Goal: Task Accomplishment & Management: Use online tool/utility

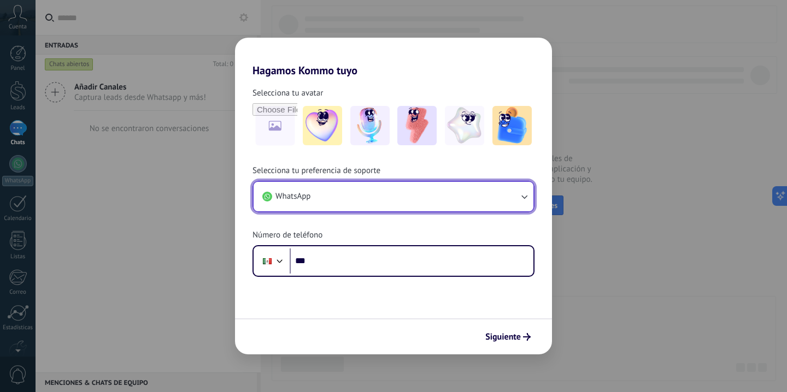
click at [383, 192] on button "WhatsApp" at bounding box center [394, 197] width 280 height 30
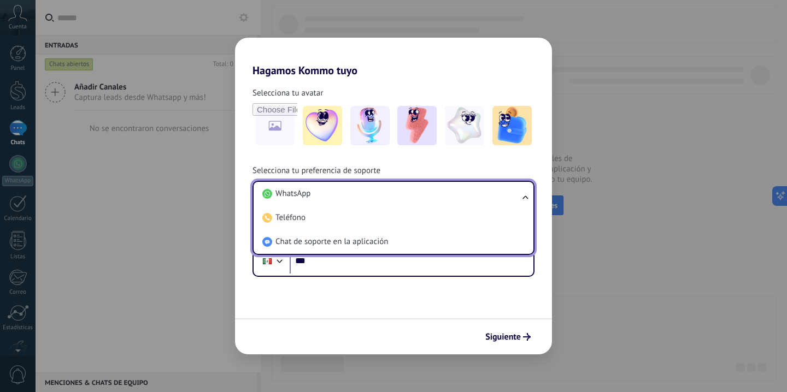
click at [383, 192] on li "WhatsApp" at bounding box center [391, 194] width 267 height 24
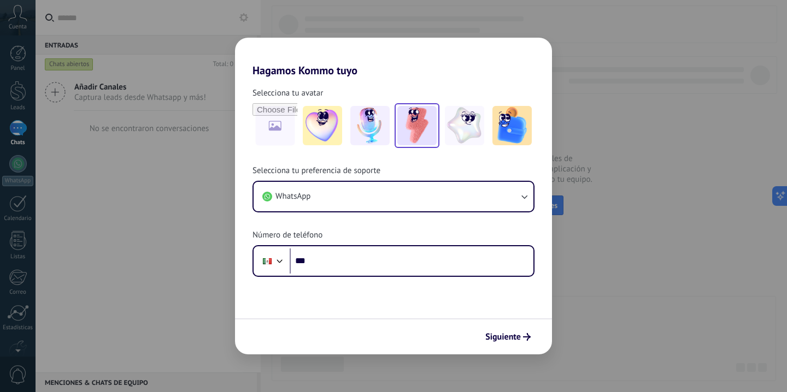
click at [427, 124] on img at bounding box center [416, 125] width 39 height 39
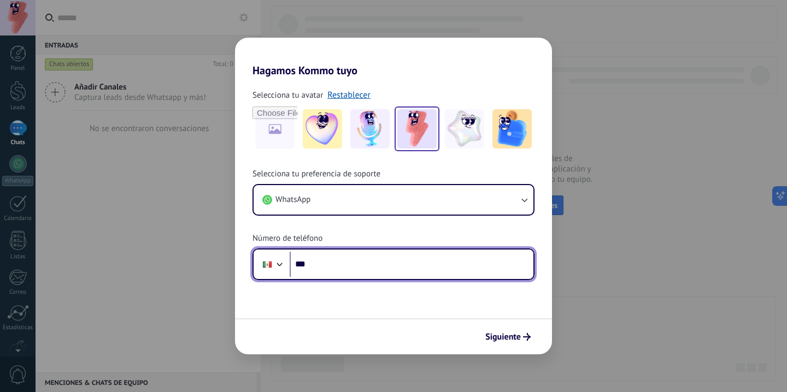
click at [335, 263] on input "***" at bounding box center [412, 264] width 244 height 25
type input "**********"
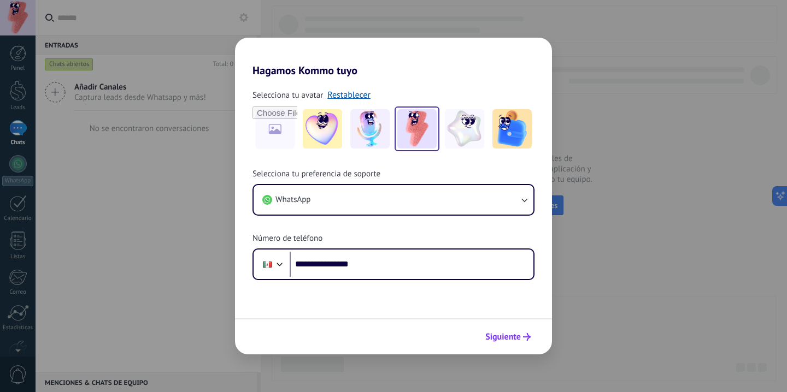
click at [505, 334] on span "Siguiente" at bounding box center [503, 337] width 36 height 8
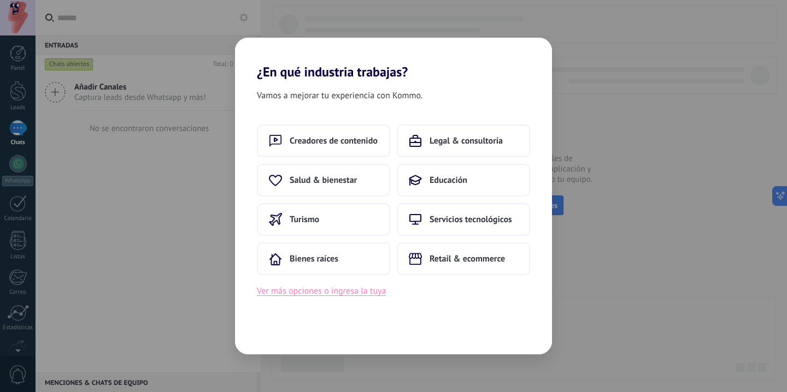
click at [286, 296] on button "Ver más opciones o ingresa la tuya" at bounding box center [321, 291] width 129 height 14
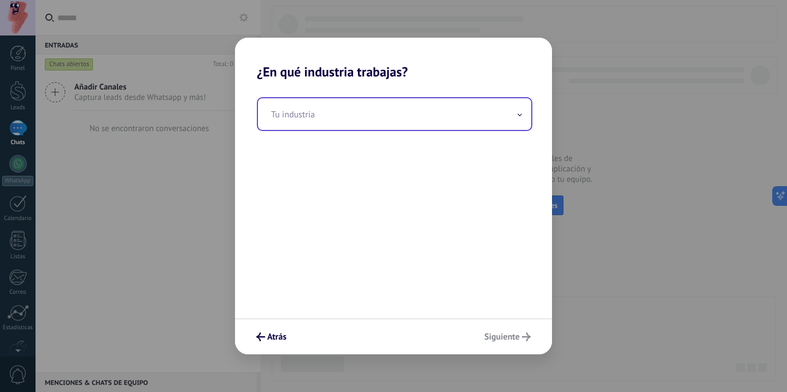
click at [344, 124] on input "text" at bounding box center [394, 114] width 273 height 32
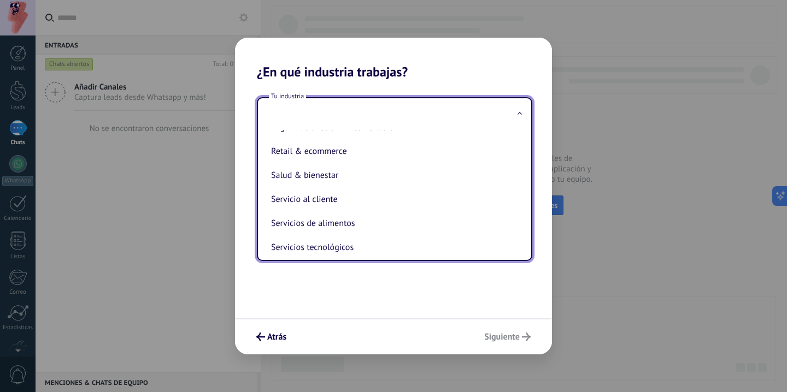
scroll to position [219, 0]
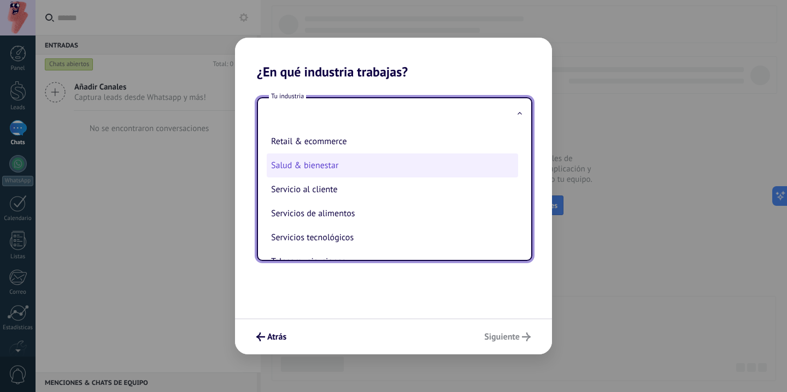
click at [321, 173] on li "Salud & bienestar" at bounding box center [392, 166] width 251 height 24
type input "**********"
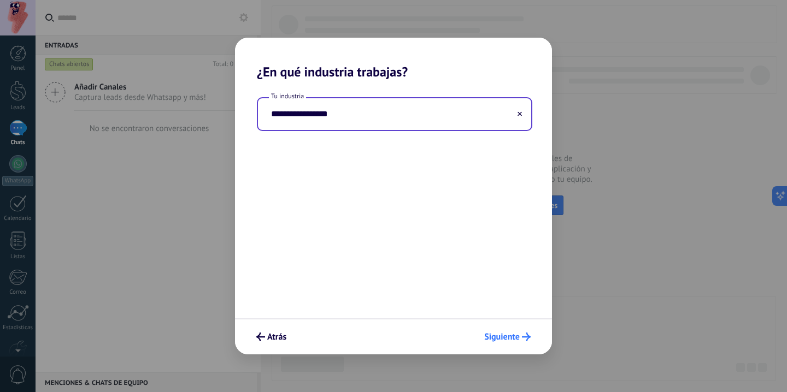
click at [508, 339] on span "Siguiente" at bounding box center [502, 337] width 36 height 8
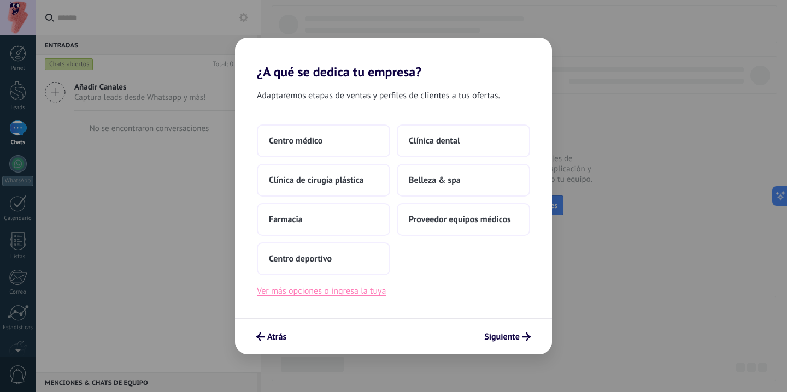
click at [322, 290] on button "Ver más opciones o ingresa la tuya" at bounding box center [321, 291] width 129 height 14
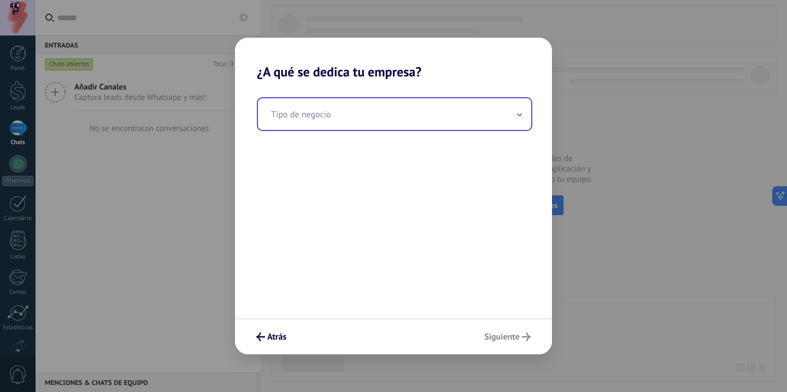
click at [310, 116] on input "text" at bounding box center [394, 114] width 273 height 32
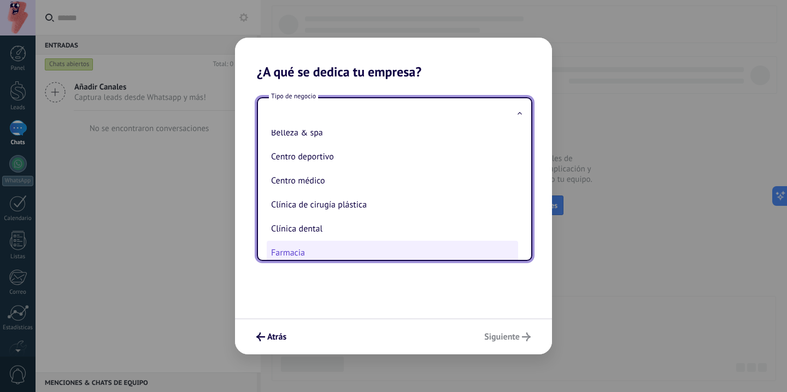
scroll to position [0, 0]
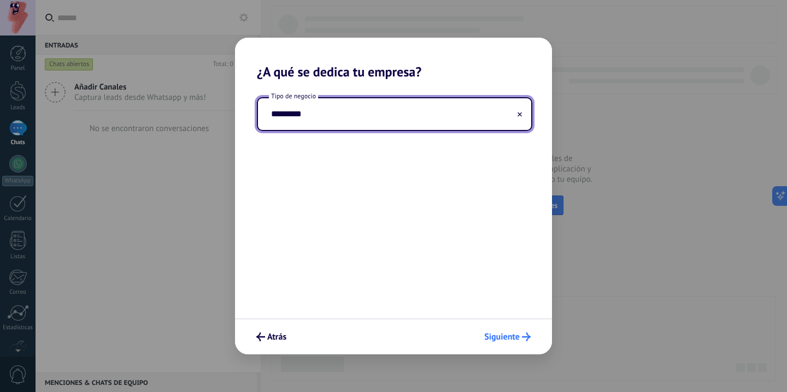
type input "*********"
click at [504, 341] on span "Siguiente" at bounding box center [502, 337] width 36 height 8
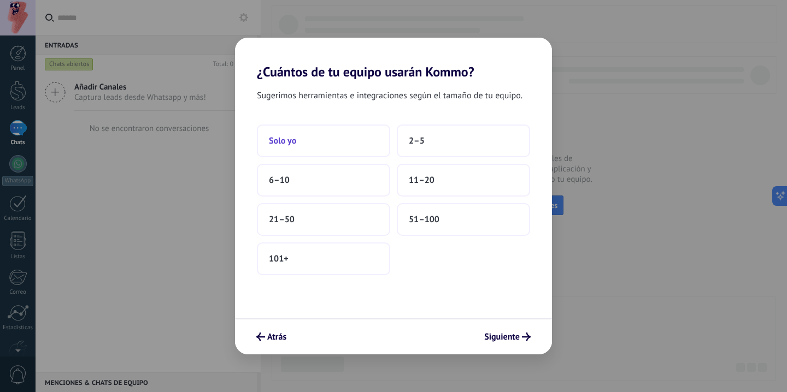
click at [347, 138] on button "Solo yo" at bounding box center [323, 141] width 133 height 33
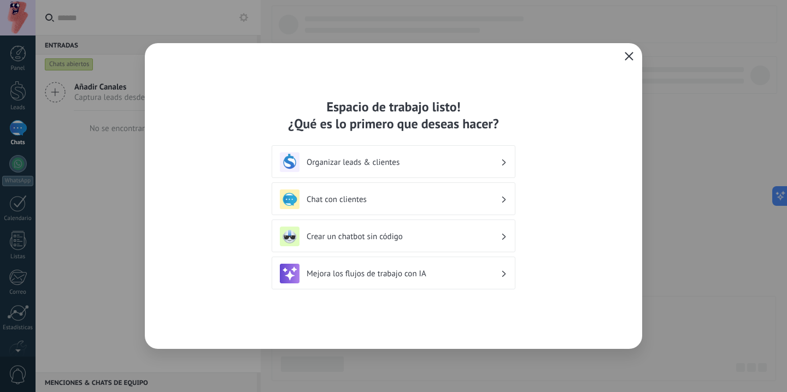
click at [420, 202] on h3 "Chat con clientes" at bounding box center [404, 200] width 194 height 10
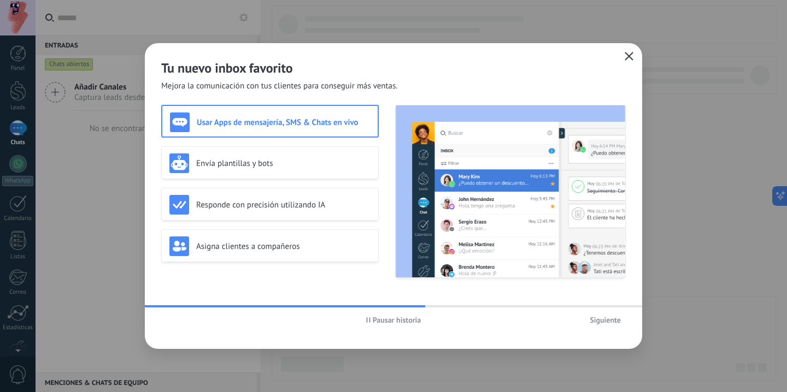
click at [469, 194] on img at bounding box center [511, 191] width 230 height 172
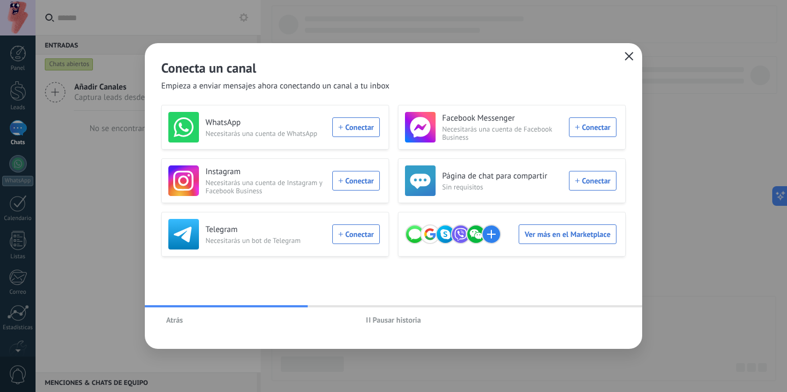
click at [182, 318] on span "Atrás" at bounding box center [174, 320] width 17 height 8
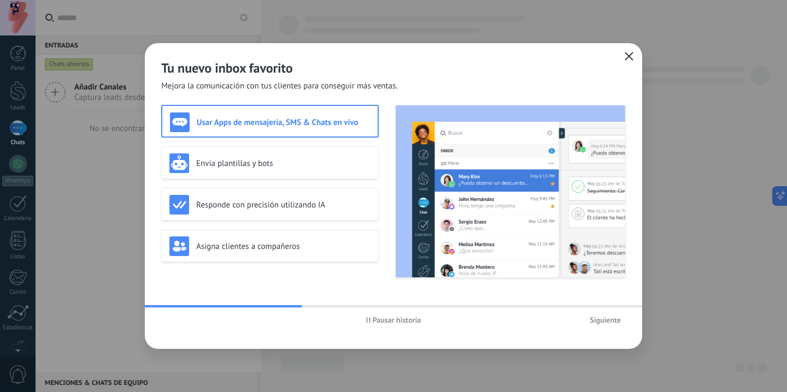
click at [267, 125] on h3 "Usar Apps de mensajería, SMS & Chats en vivo" at bounding box center [283, 123] width 173 height 10
click at [265, 155] on div "Envía plantillas y bots" at bounding box center [269, 164] width 201 height 20
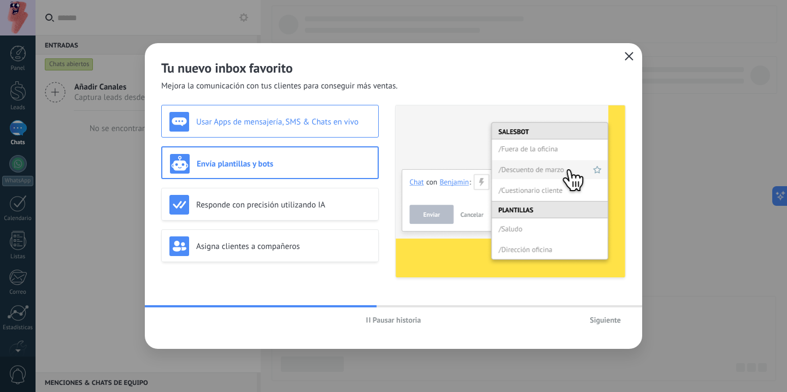
click at [266, 126] on h3 "Usar Apps de mensajería, SMS & Chats en vivo" at bounding box center [283, 122] width 174 height 10
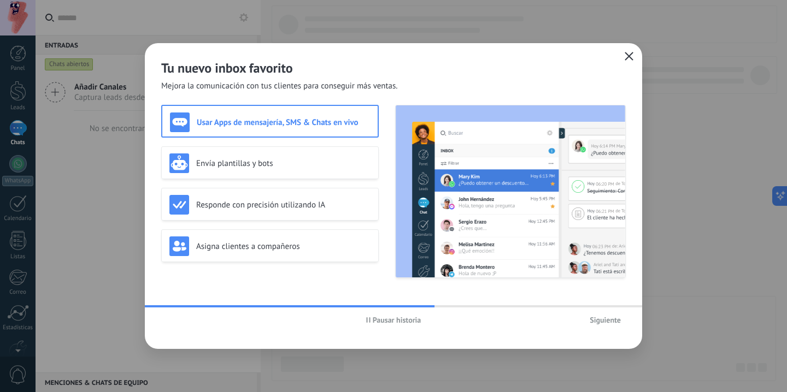
click at [531, 202] on img at bounding box center [511, 191] width 230 height 172
click at [289, 192] on div "Responde con precisión utilizando IA" at bounding box center [270, 204] width 218 height 33
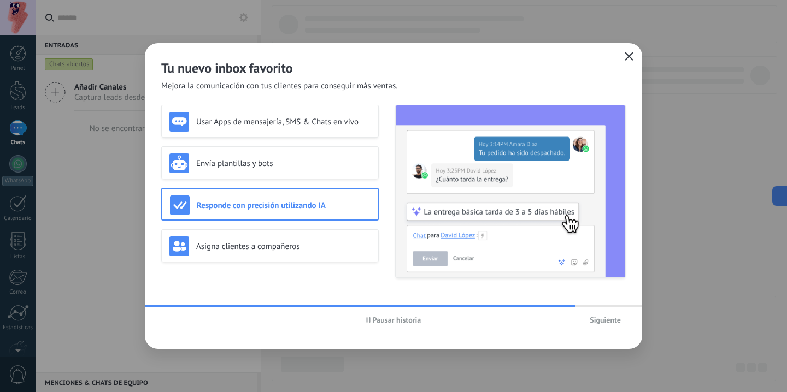
click at [605, 315] on button "Siguiente" at bounding box center [605, 320] width 41 height 16
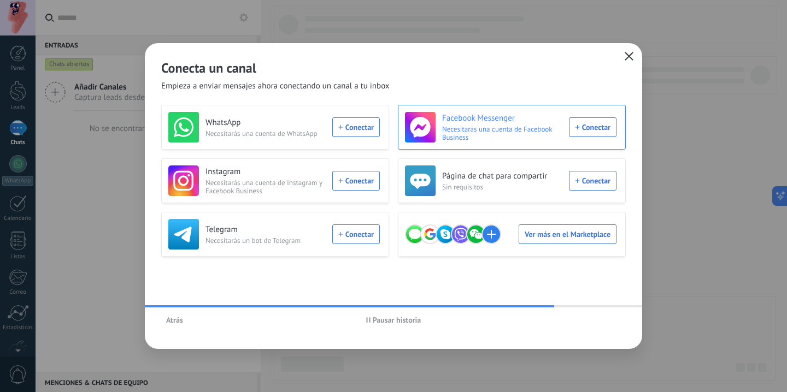
click at [601, 131] on div "[DEMOGRAPHIC_DATA] Messenger Necesitarás una cuenta de Facebook Business Conect…" at bounding box center [511, 127] width 212 height 31
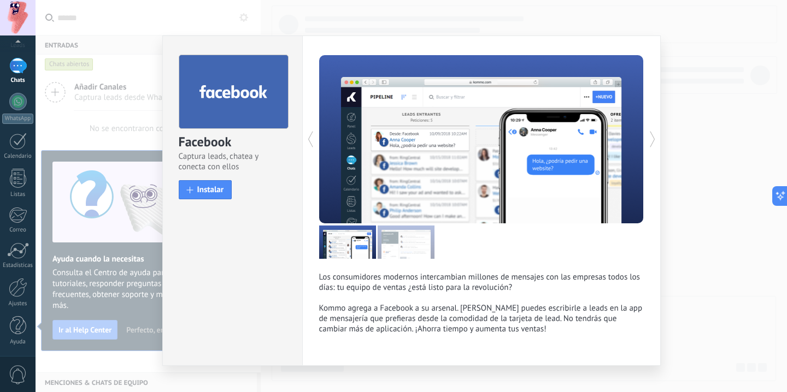
scroll to position [16, 0]
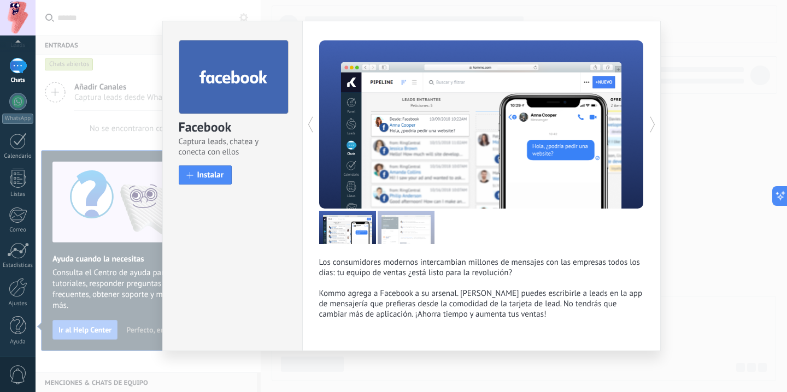
click at [392, 9] on div "Facebook Captura leads, chatea y conecta con ellos install Instalar Los consumi…" at bounding box center [412, 196] width 752 height 392
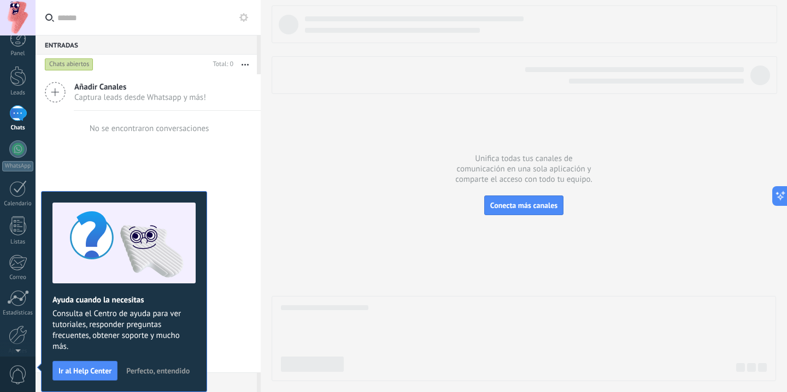
scroll to position [0, 0]
click at [16, 67] on div "Panel" at bounding box center [18, 68] width 32 height 7
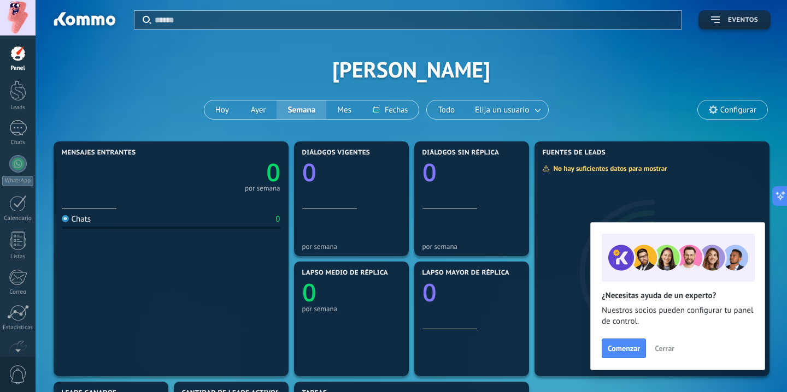
click at [733, 19] on span "Eventos" at bounding box center [743, 20] width 30 height 8
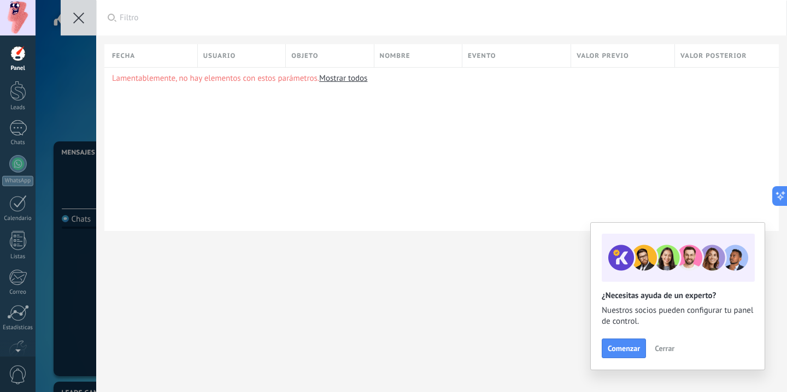
click at [74, 25] on button at bounding box center [79, 18] width 36 height 36
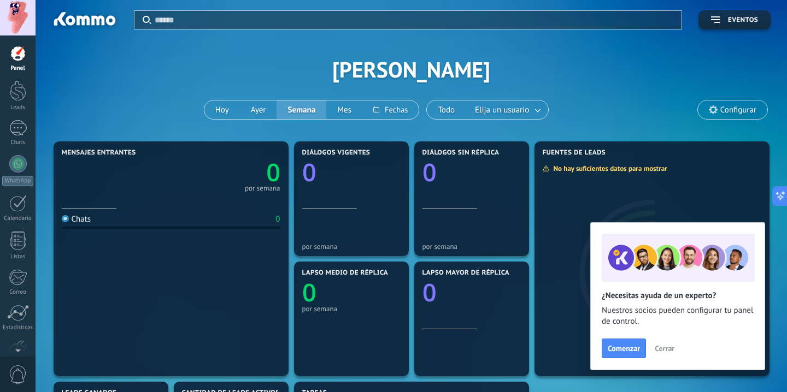
click at [670, 347] on span "Cerrar" at bounding box center [665, 349] width 20 height 8
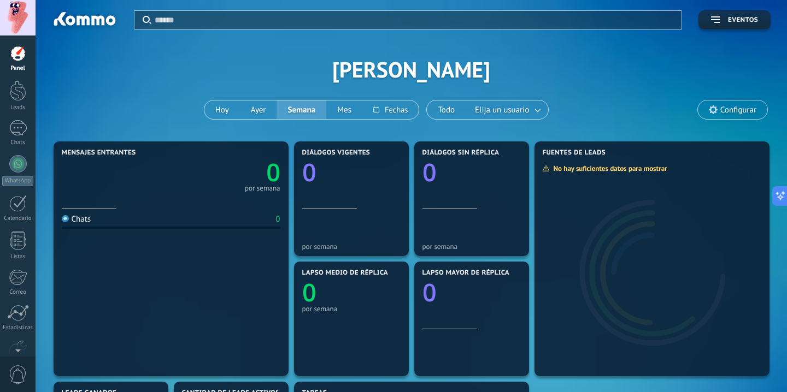
scroll to position [21, 0]
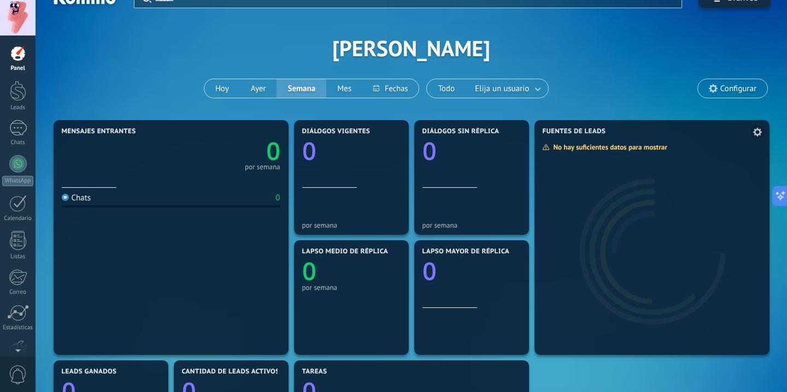
click at [757, 129] on use at bounding box center [757, 132] width 9 height 9
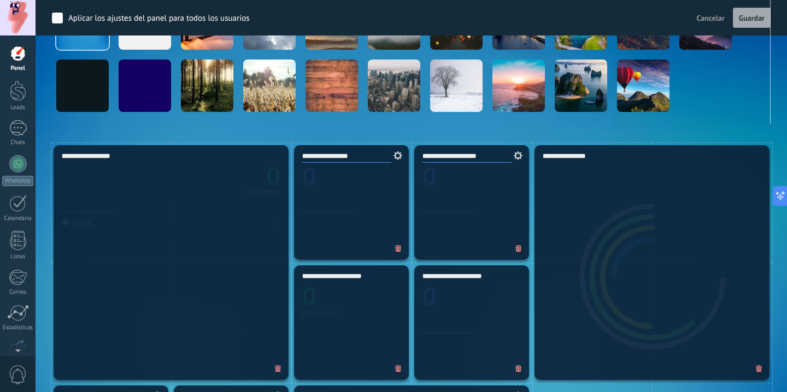
scroll to position [0, 0]
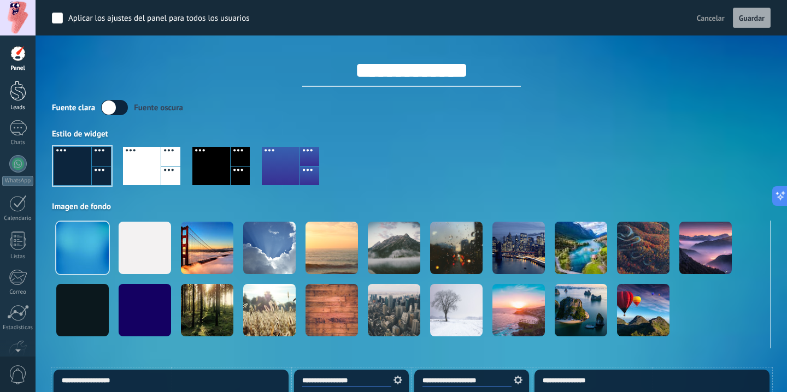
click at [11, 91] on div at bounding box center [18, 91] width 16 height 20
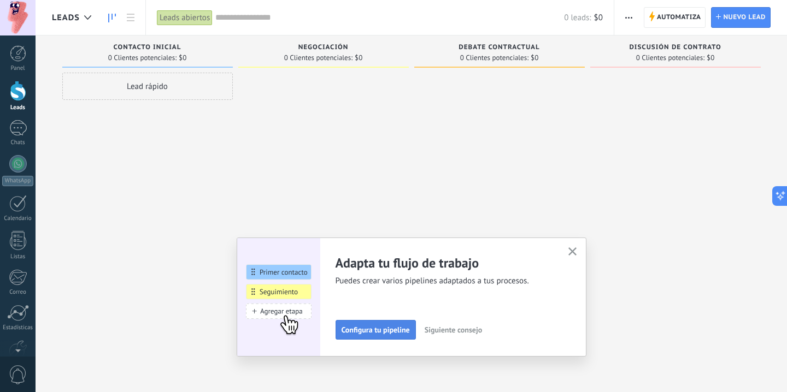
click at [377, 329] on span "Configura tu pipeline" at bounding box center [376, 330] width 68 height 8
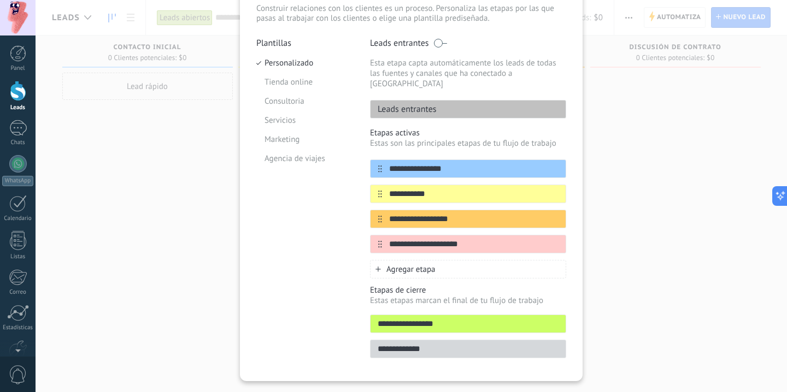
scroll to position [50, 0]
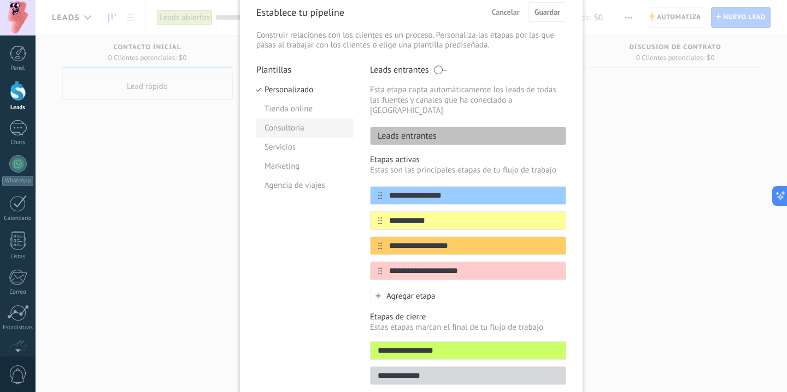
click at [300, 129] on li "Consultoria" at bounding box center [304, 128] width 97 height 19
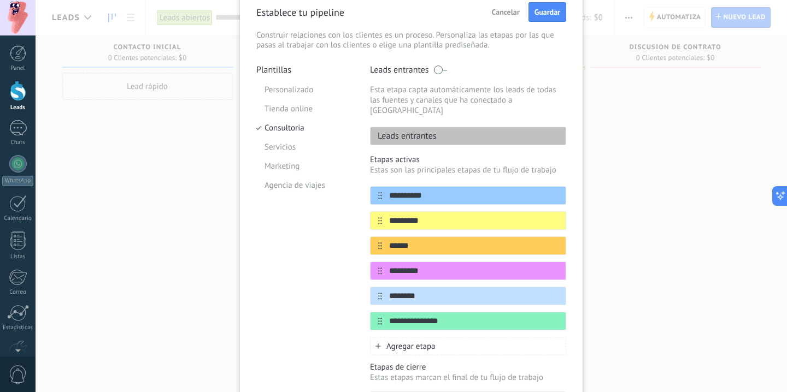
scroll to position [52, 0]
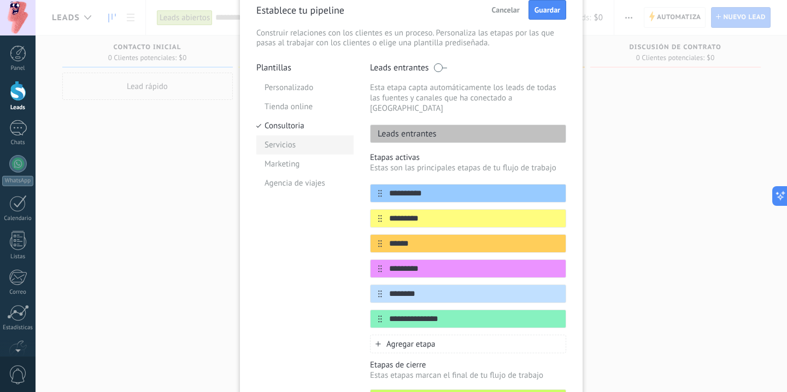
click at [286, 146] on li "Servicios" at bounding box center [304, 145] width 97 height 19
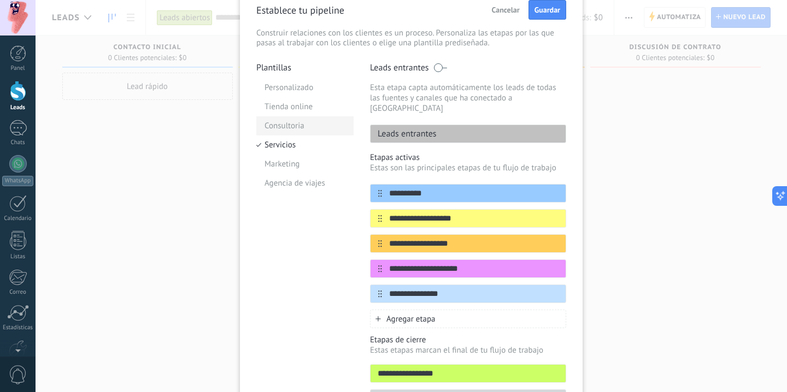
click at [299, 131] on li "Consultoria" at bounding box center [304, 125] width 97 height 19
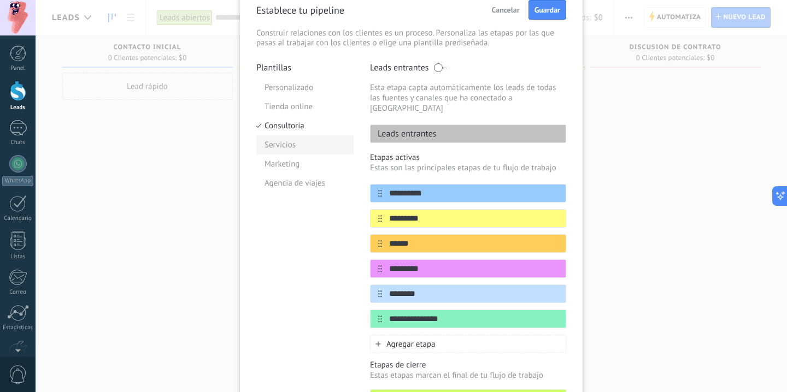
click at [291, 145] on li "Servicios" at bounding box center [304, 145] width 97 height 19
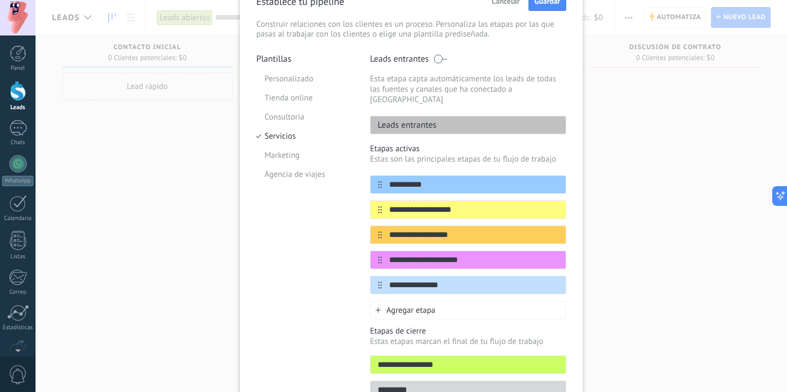
scroll to position [65, 0]
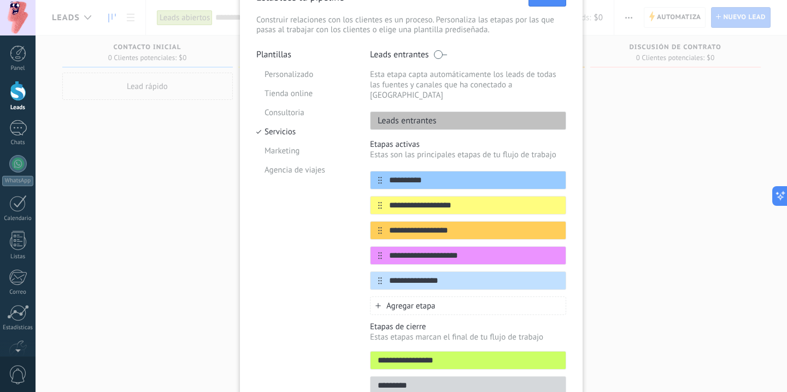
click at [438, 55] on span at bounding box center [440, 54] width 14 height 9
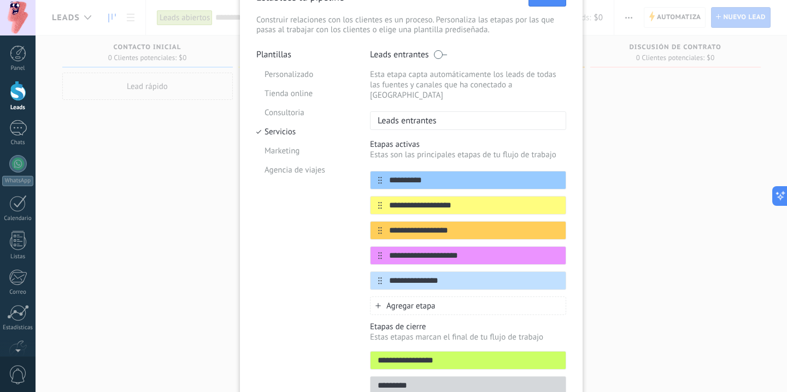
click at [438, 55] on span at bounding box center [440, 54] width 14 height 9
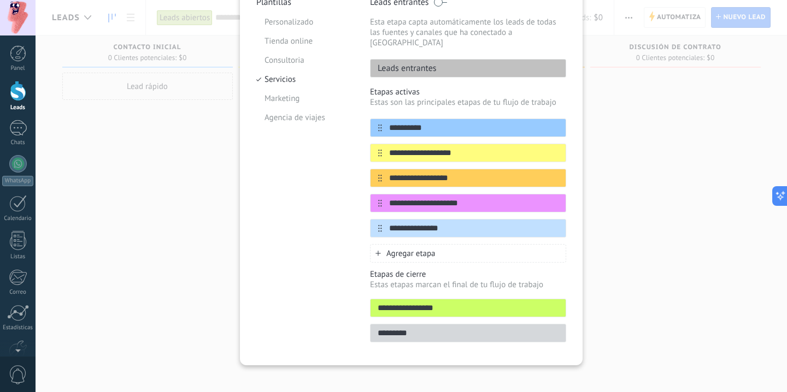
scroll to position [0, 0]
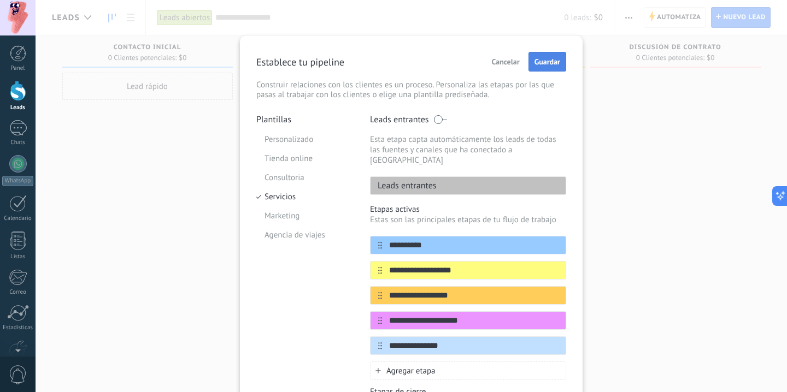
click at [542, 61] on span "Guardar" at bounding box center [548, 62] width 26 height 8
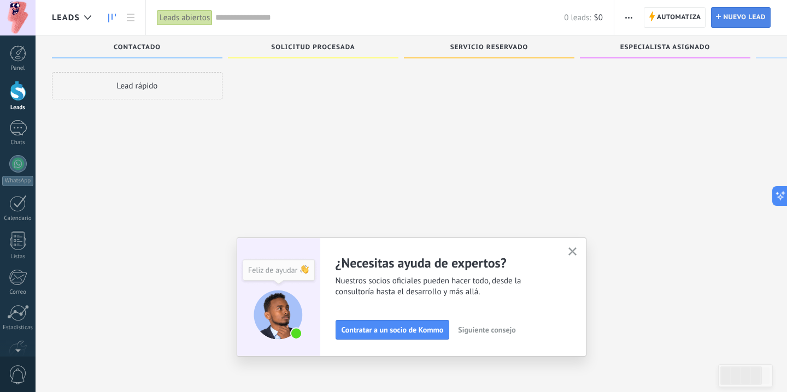
click at [736, 17] on span "Nuevo lead" at bounding box center [744, 18] width 43 height 20
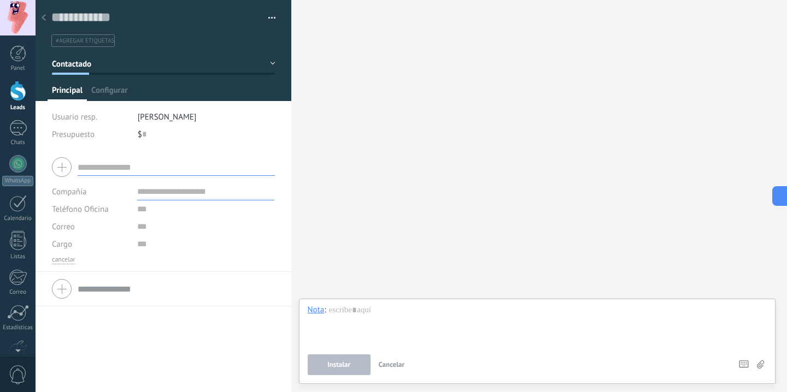
click at [45, 22] on div at bounding box center [43, 18] width 15 height 21
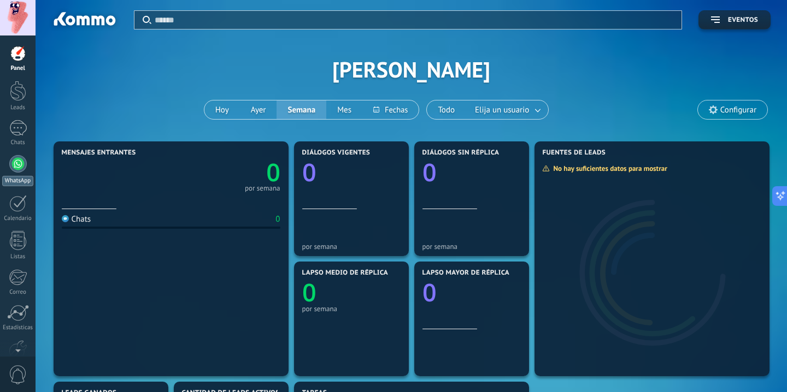
click at [15, 157] on div at bounding box center [17, 163] width 17 height 17
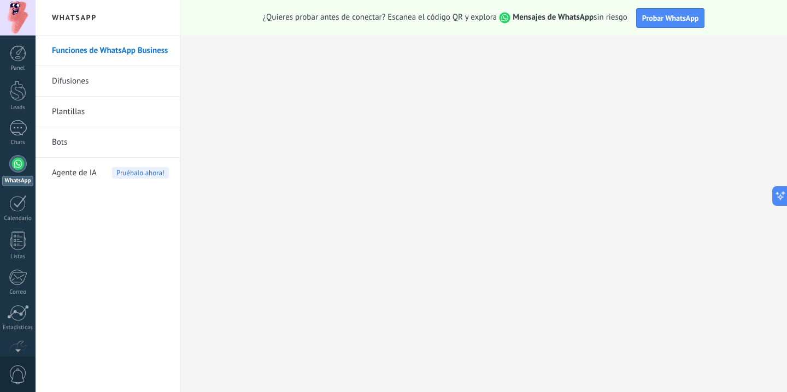
click at [87, 175] on span "Agente de IA" at bounding box center [74, 173] width 45 height 31
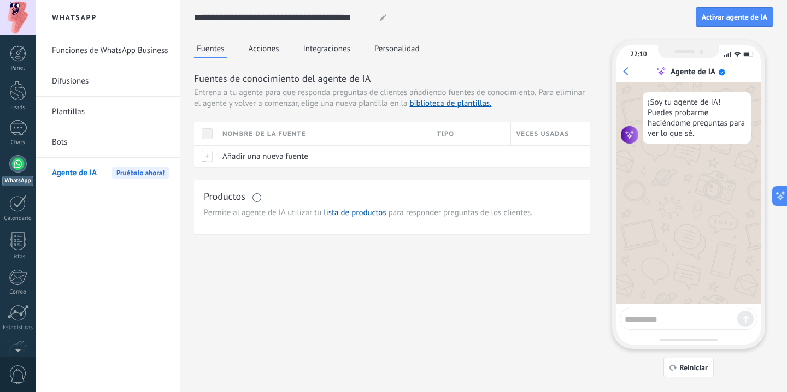
click at [679, 323] on textarea at bounding box center [681, 318] width 113 height 14
type textarea "***"
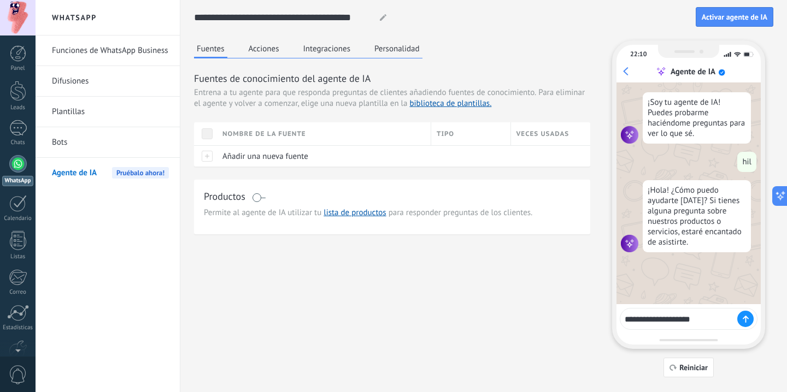
type textarea "**********"
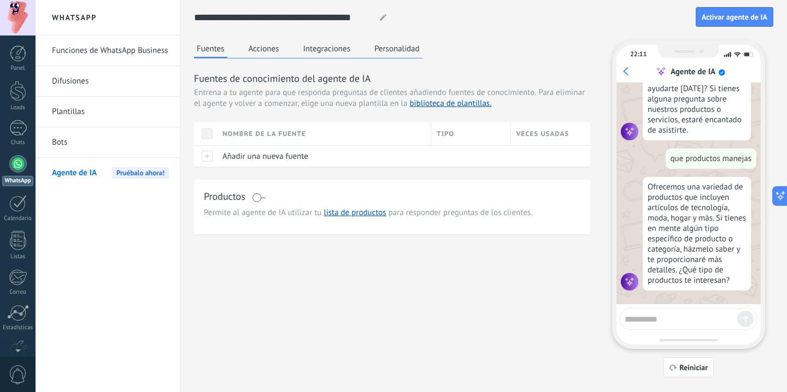
scroll to position [118, 0]
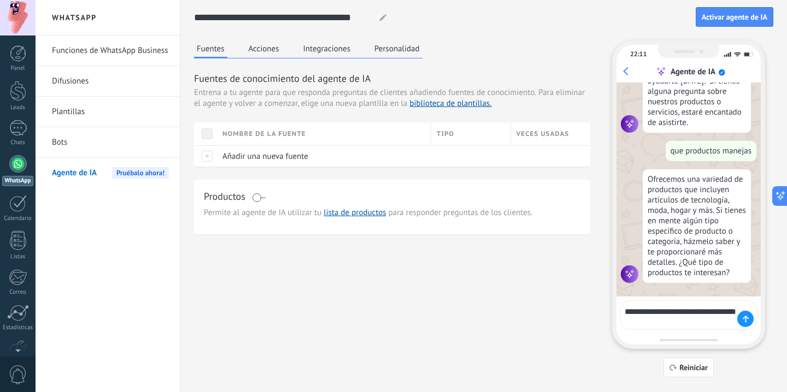
type textarea "**********"
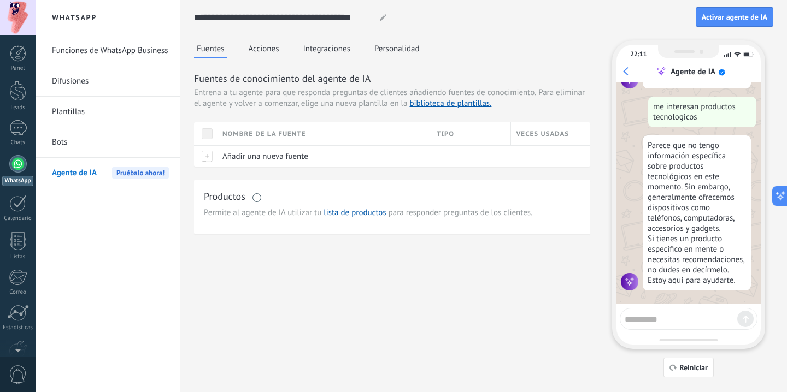
scroll to position [325, 0]
type textarea "**********"
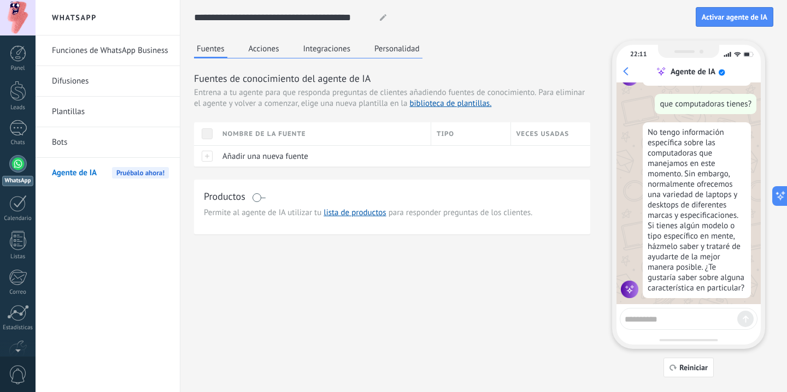
scroll to position [542, 0]
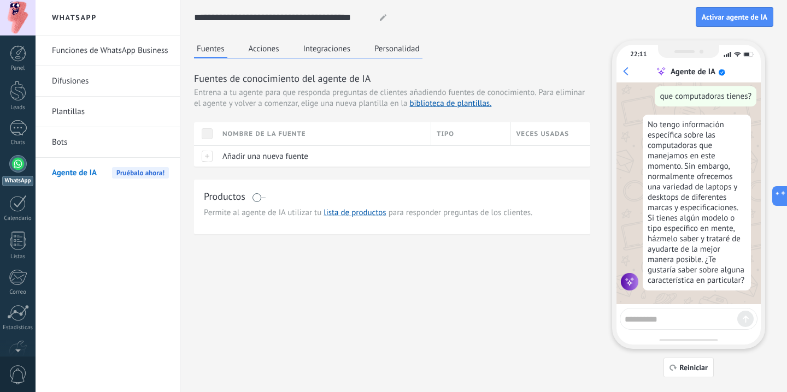
click at [271, 46] on button "Acciones" at bounding box center [264, 48] width 36 height 16
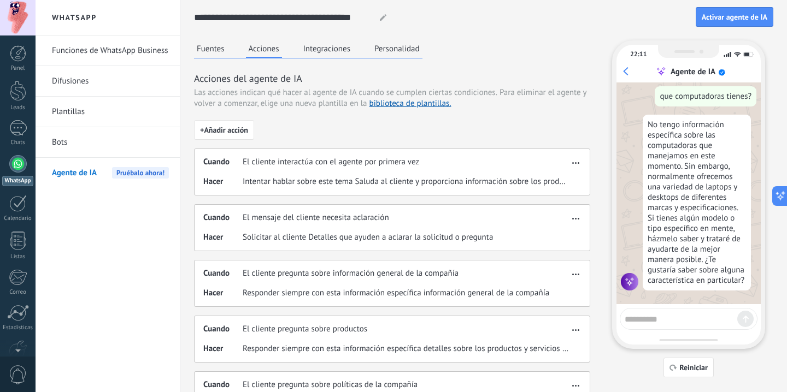
click at [284, 157] on span "El cliente interactúa con el agente por primera vez" at bounding box center [331, 162] width 177 height 11
click at [574, 165] on button "button" at bounding box center [576, 161] width 13 height 13
click at [565, 180] on div "Editar" at bounding box center [552, 179] width 57 height 22
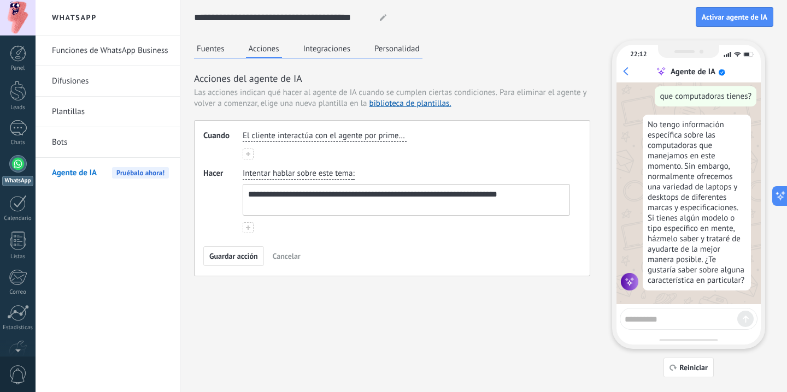
click at [400, 130] on div "El cliente interactúa con el agente por primera vez" at bounding box center [407, 136] width 332 height 16
click at [403, 136] on span "El cliente interactúa con el agente por primera vez" at bounding box center [325, 136] width 164 height 11
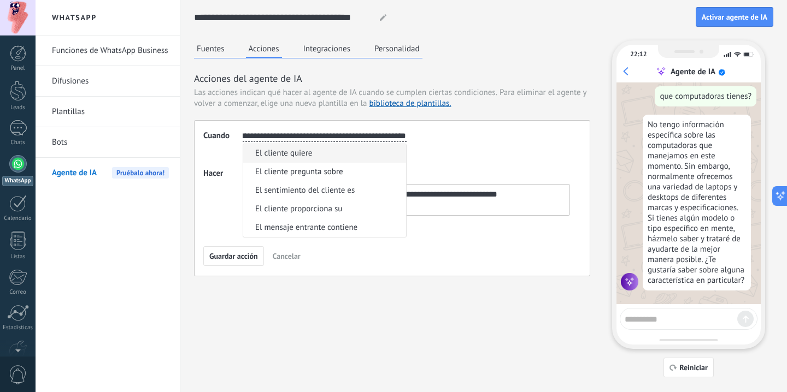
scroll to position [0, 0]
click at [423, 164] on div "**********" at bounding box center [392, 198] width 396 height 156
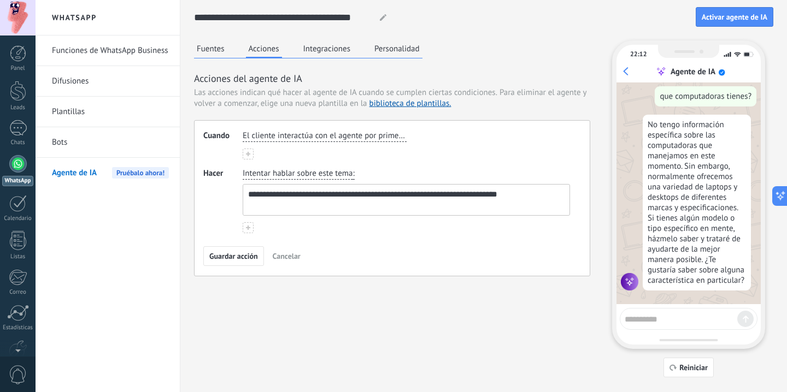
drag, startPoint x: 375, startPoint y: 138, endPoint x: 272, endPoint y: 144, distance: 103.5
click at [280, 144] on div "El cliente interactúa con el agente por primera vez" at bounding box center [406, 145] width 327 height 29
click at [247, 156] on button at bounding box center [248, 154] width 11 height 11
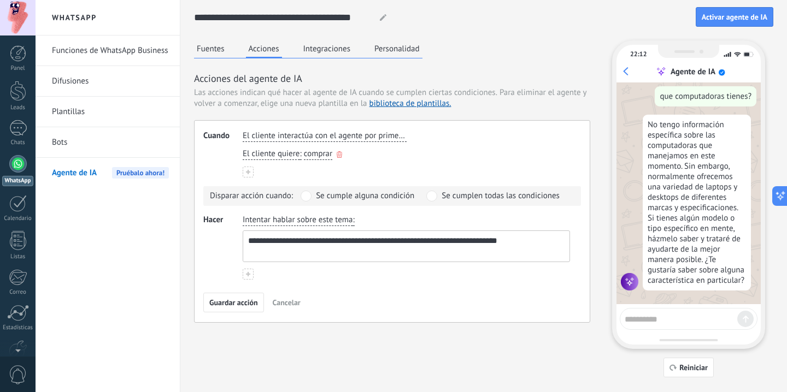
click at [340, 154] on icon "button" at bounding box center [339, 154] width 5 height 7
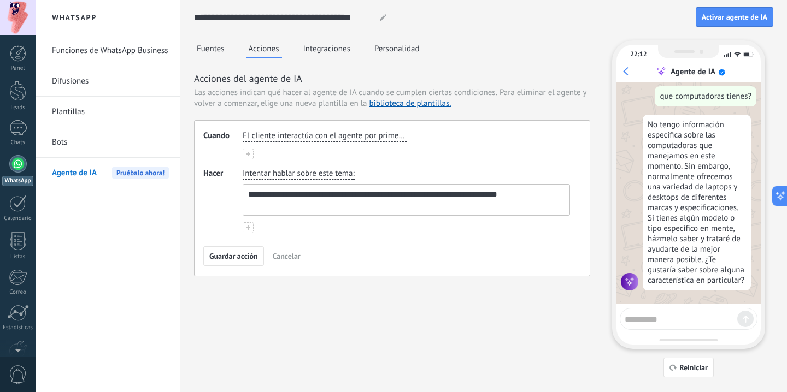
drag, startPoint x: 526, startPoint y: 196, endPoint x: 495, endPoint y: 197, distance: 30.6
click at [484, 197] on textarea "**********" at bounding box center [405, 200] width 324 height 31
click at [527, 196] on textarea "**********" at bounding box center [405, 200] width 324 height 31
click at [344, 47] on button "Integraciones" at bounding box center [327, 48] width 53 height 16
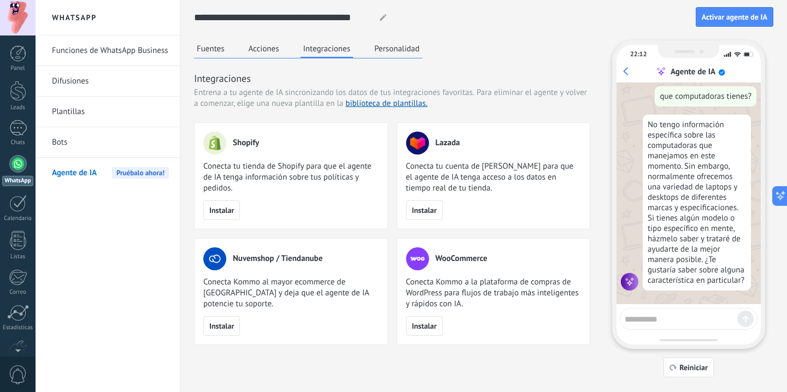
click at [250, 52] on button "Acciones" at bounding box center [264, 48] width 36 height 16
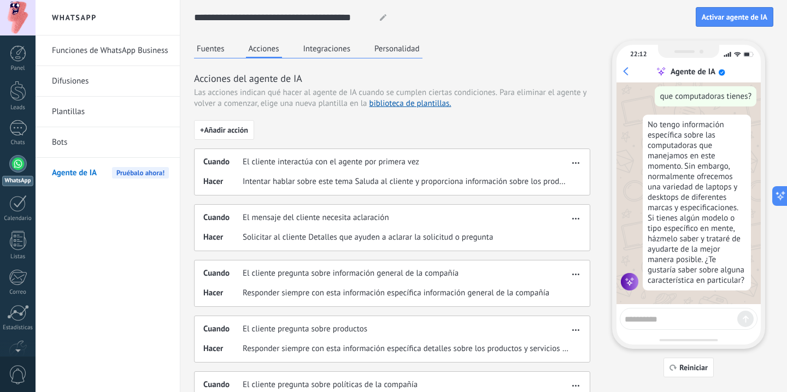
click at [210, 52] on button "Fuentes" at bounding box center [210, 48] width 33 height 16
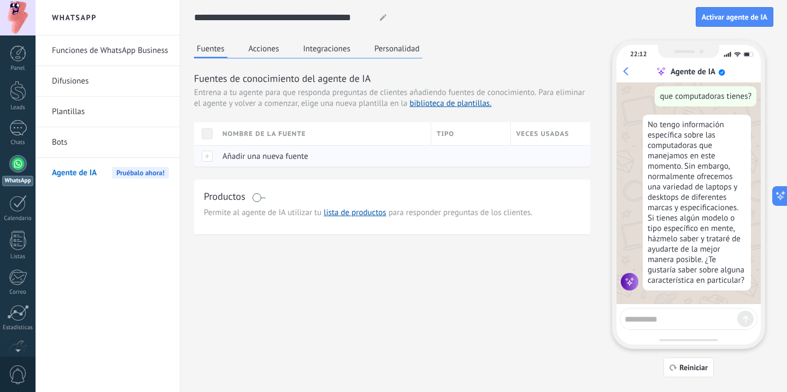
click at [253, 162] on div "Añadir una nueva fuente" at bounding box center [321, 156] width 209 height 21
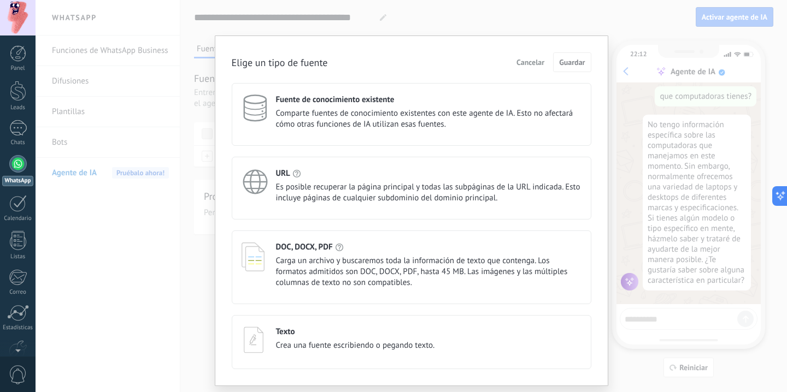
click at [540, 66] on span "Cancelar" at bounding box center [531, 62] width 28 height 8
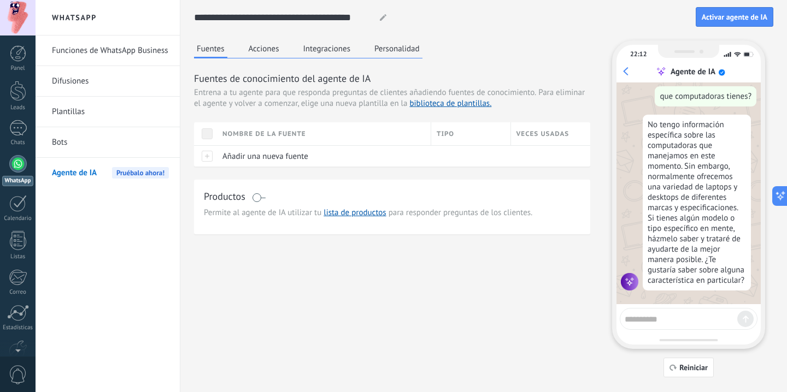
click at [273, 46] on button "Acciones" at bounding box center [264, 48] width 36 height 16
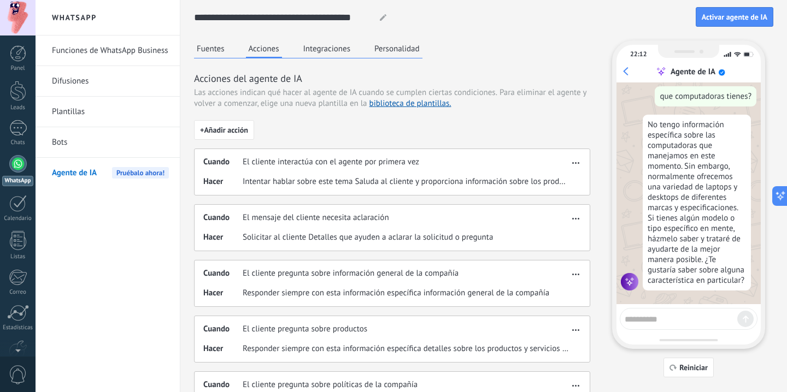
click at [379, 49] on button "Personalidad" at bounding box center [397, 48] width 51 height 16
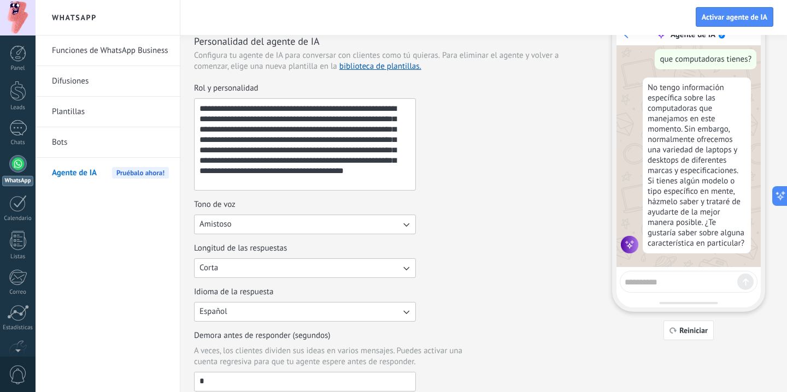
scroll to position [40, 0]
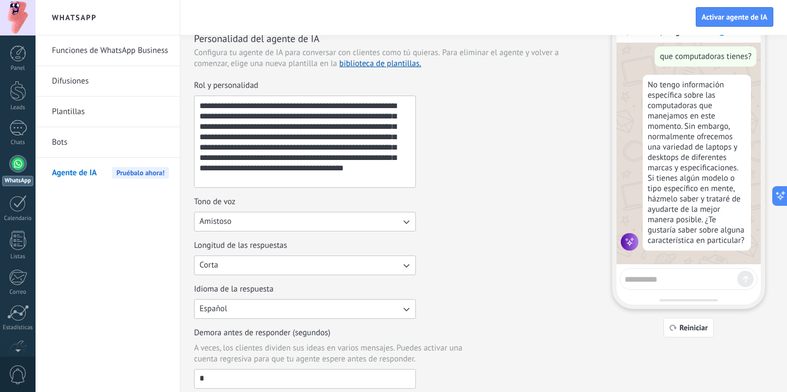
drag, startPoint x: 295, startPoint y: 180, endPoint x: 269, endPoint y: 168, distance: 28.4
click at [269, 168] on textarea "**********" at bounding box center [304, 141] width 219 height 91
click at [286, 229] on button "Amistoso" at bounding box center [305, 222] width 222 height 20
click at [275, 242] on li "Formal" at bounding box center [301, 240] width 228 height 19
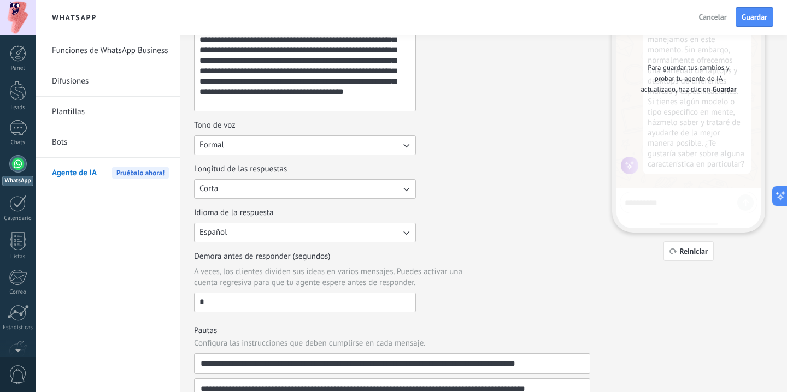
scroll to position [120, 0]
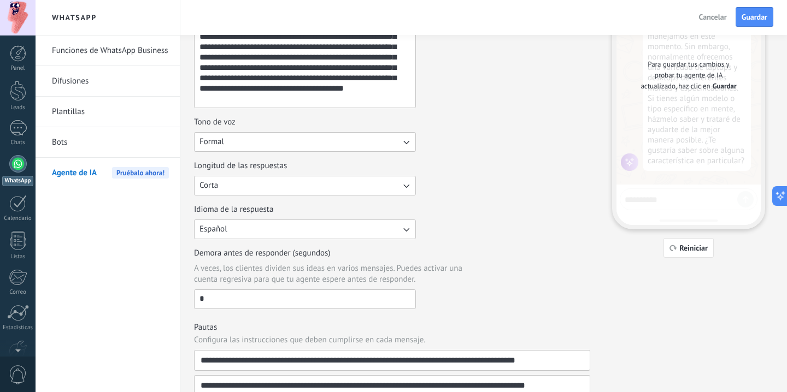
click at [391, 186] on button "Corta" at bounding box center [305, 186] width 222 height 20
click at [356, 209] on li "Media" at bounding box center [301, 204] width 228 height 19
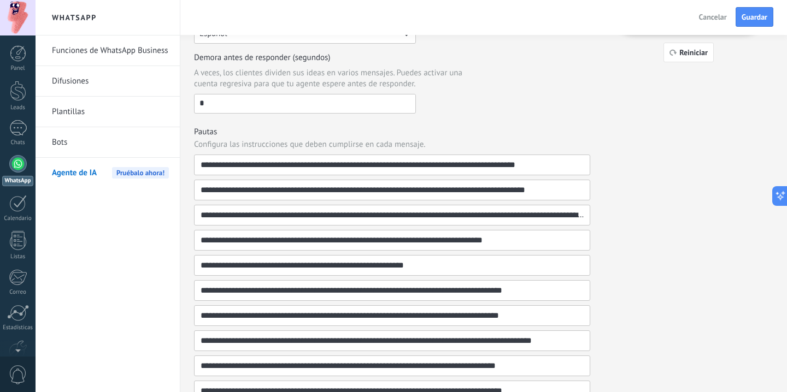
scroll to position [330, 0]
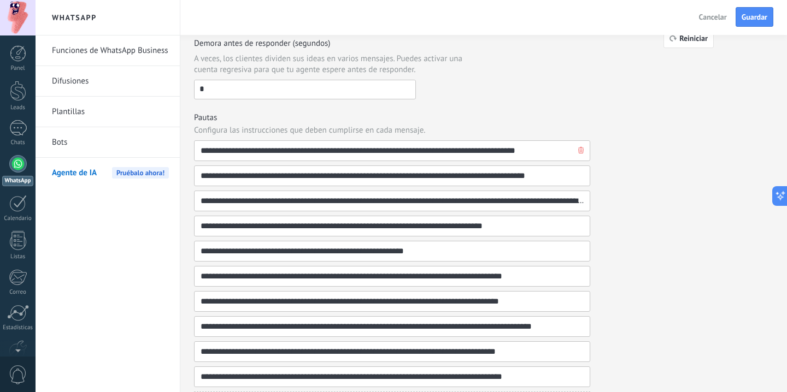
click at [538, 154] on input "**********" at bounding box center [388, 151] width 376 height 20
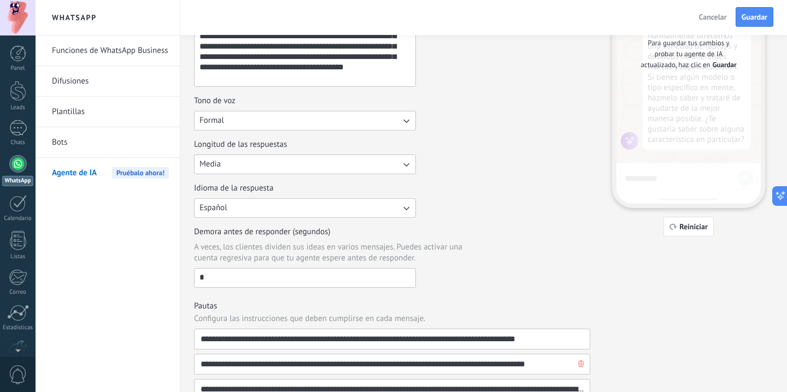
scroll to position [0, 0]
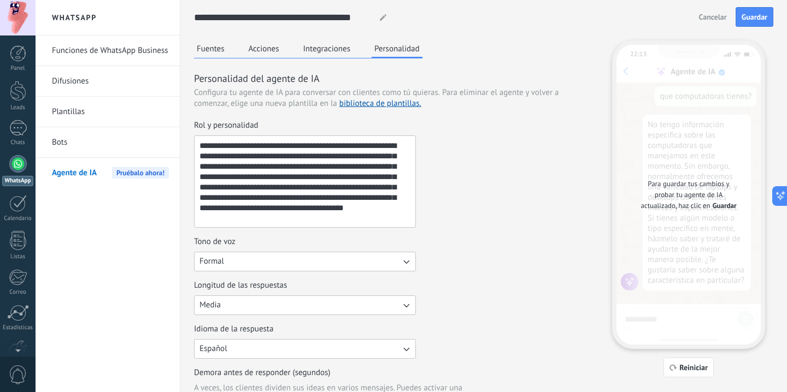
click at [330, 56] on button "Integraciones" at bounding box center [327, 48] width 53 height 16
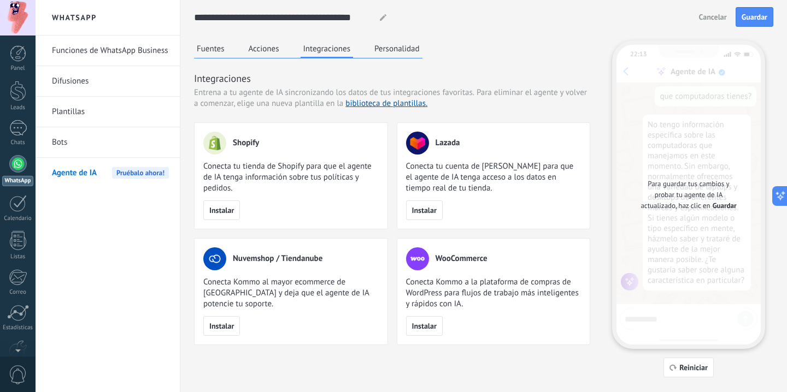
click at [274, 54] on button "Acciones" at bounding box center [264, 48] width 36 height 16
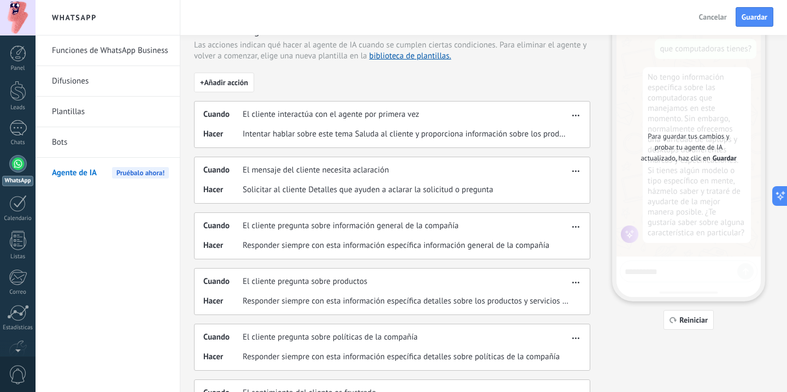
scroll to position [61, 0]
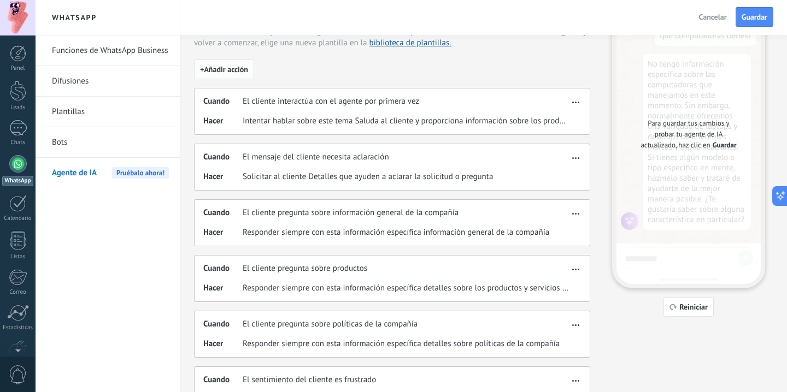
click at [240, 73] on span "+ Añadir acción" at bounding box center [224, 70] width 48 height 8
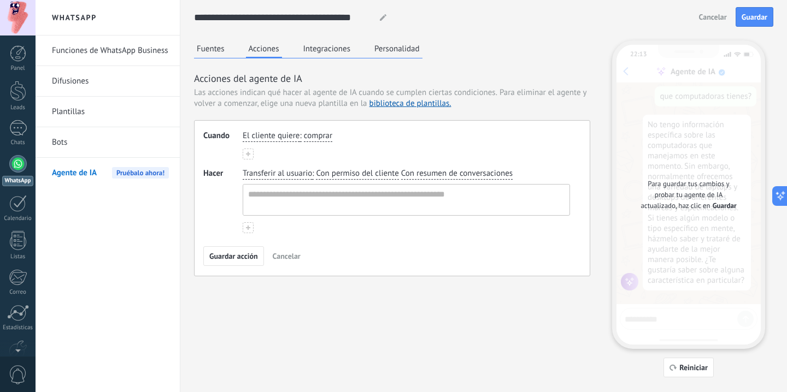
click at [268, 138] on span "El cliente quiere" at bounding box center [271, 136] width 57 height 11
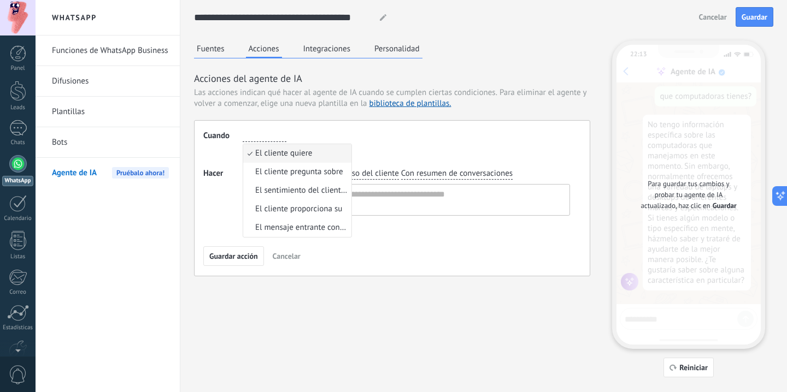
click at [304, 153] on span "El cliente quiere" at bounding box center [283, 153] width 57 height 11
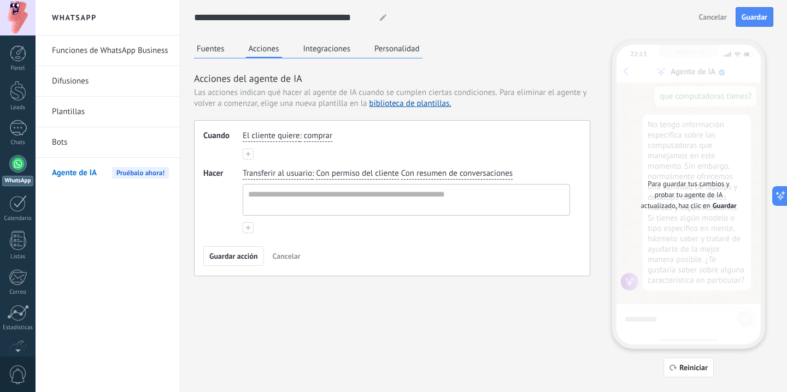
click at [331, 137] on span "comprar" at bounding box center [318, 136] width 28 height 11
click at [341, 212] on span "hablar con un agente humano" at bounding box center [362, 209] width 93 height 11
click at [275, 197] on textarea at bounding box center [405, 200] width 324 height 31
click at [292, 172] on span "Transferir al usuario" at bounding box center [277, 173] width 69 height 11
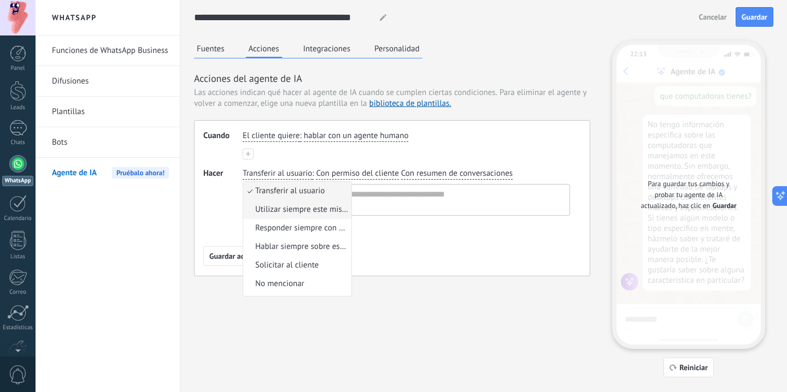
click at [288, 210] on span "Utilizar siempre este mismo mensaje" at bounding box center [301, 209] width 93 height 11
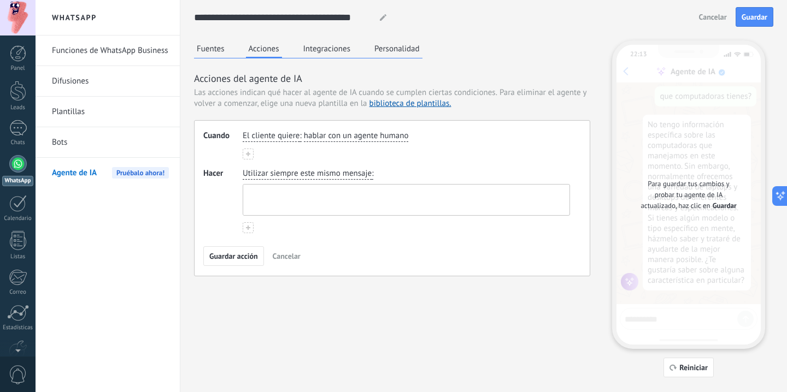
click at [306, 198] on textarea at bounding box center [405, 200] width 324 height 31
click at [308, 174] on span "Utilizar siempre este mismo mensaje" at bounding box center [307, 173] width 129 height 11
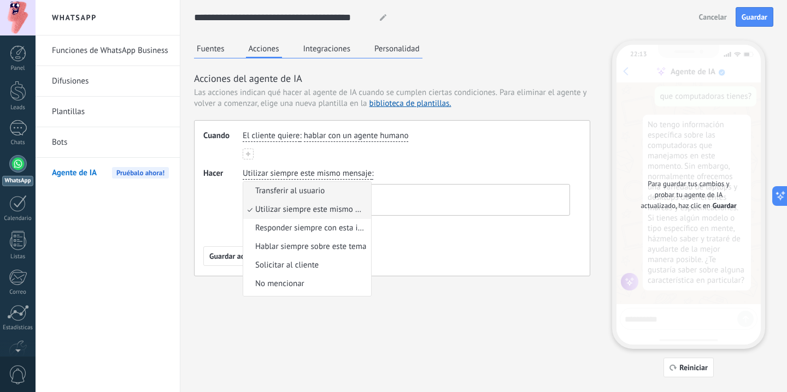
click at [302, 197] on li "Transferir al usuario" at bounding box center [307, 191] width 128 height 19
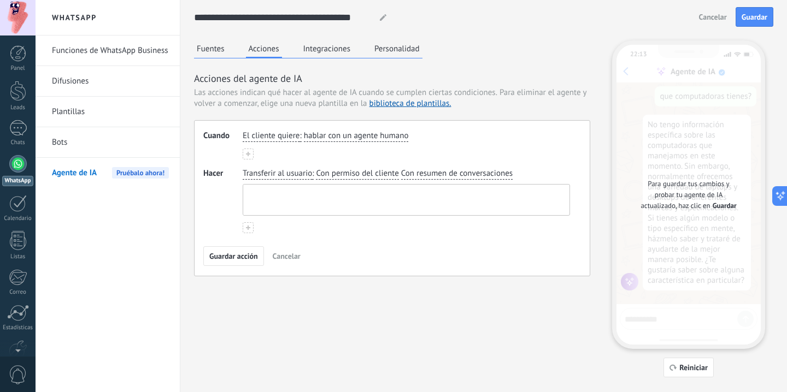
click at [376, 196] on textarea at bounding box center [405, 200] width 324 height 31
click at [363, 230] on div "Transferir al usuario : Con permiso del cliente Con resumen de conversaciones" at bounding box center [406, 200] width 327 height 65
click at [372, 175] on span "Con permiso del cliente" at bounding box center [357, 173] width 83 height 11
click at [301, 175] on span "Transferir al usuario" at bounding box center [277, 173] width 69 height 11
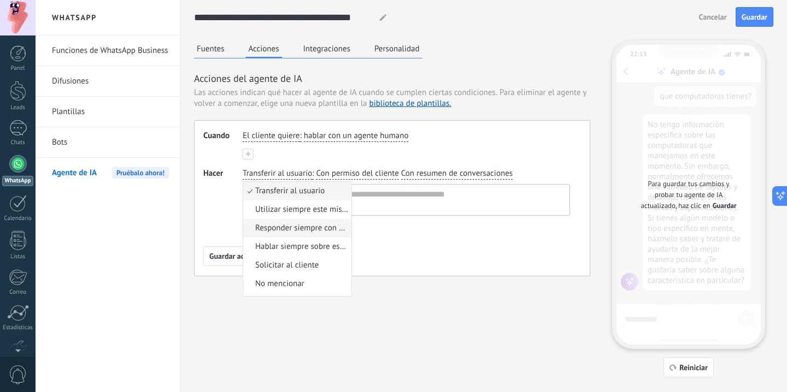
scroll to position [16, 0]
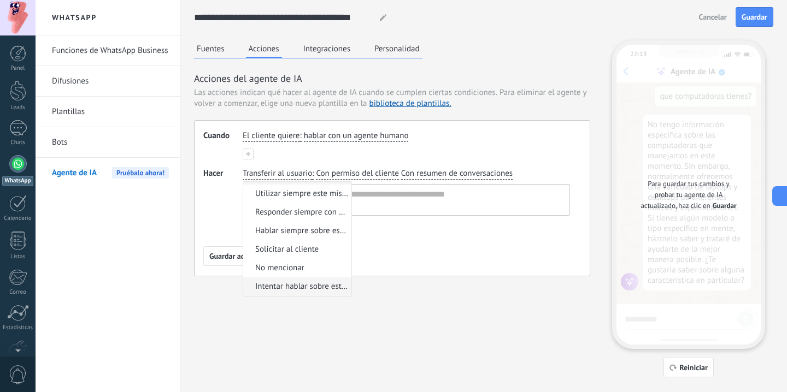
click at [280, 292] on span "Intentar hablar sobre este tema" at bounding box center [301, 287] width 93 height 11
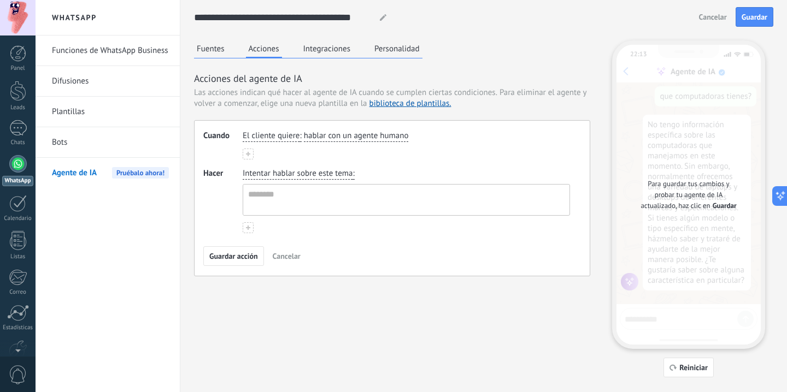
click at [370, 174] on div "Intentar hablar sobre este tema :" at bounding box center [407, 192] width 332 height 52
click at [246, 228] on use at bounding box center [248, 228] width 4 height 4
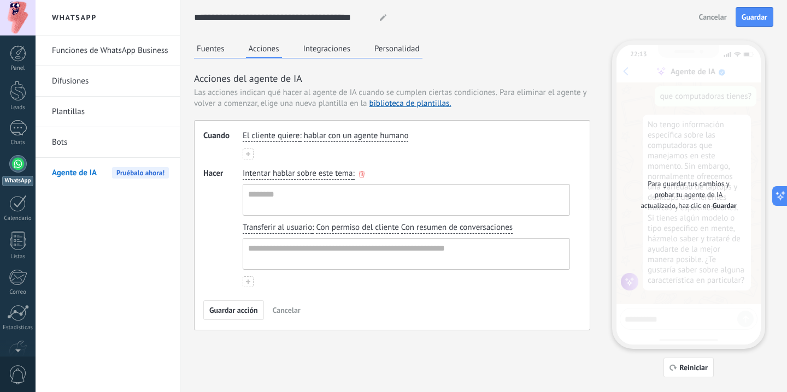
click at [376, 174] on div "Intentar hablar sobre este tema :" at bounding box center [407, 192] width 332 height 52
click at [342, 174] on span "Intentar hablar sobre este tema" at bounding box center [298, 173] width 110 height 11
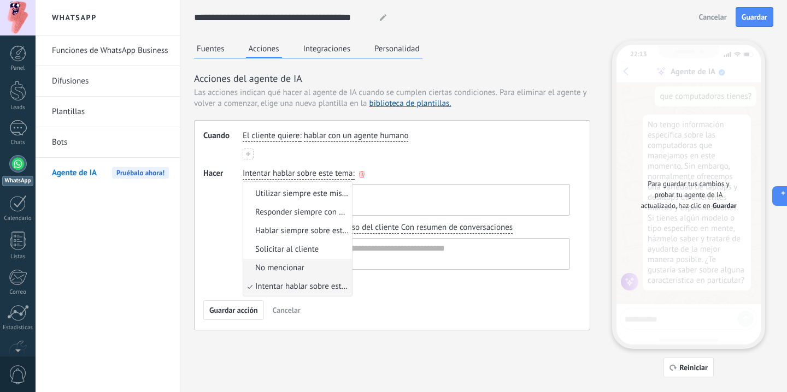
click at [290, 264] on span "No mencionar" at bounding box center [279, 268] width 49 height 11
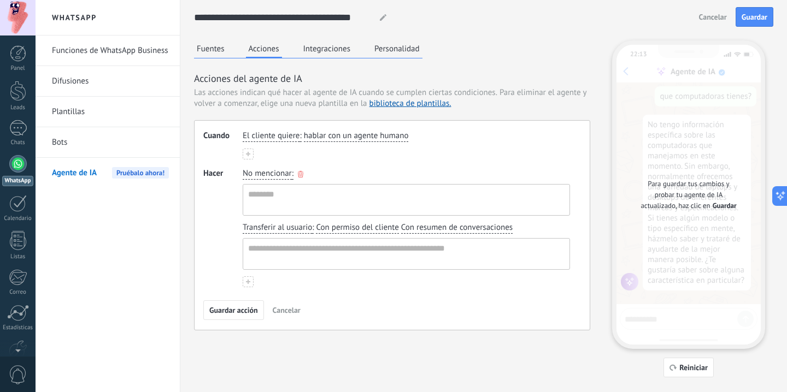
click at [272, 177] on span "No mencionar" at bounding box center [267, 173] width 49 height 11
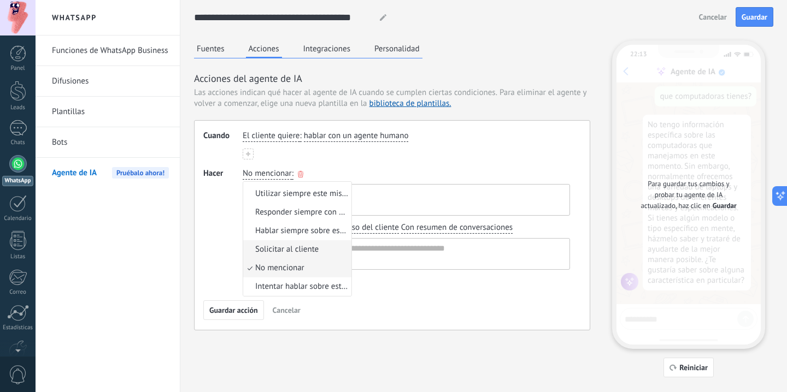
click at [280, 251] on span "Solicitar al cliente" at bounding box center [286, 249] width 63 height 11
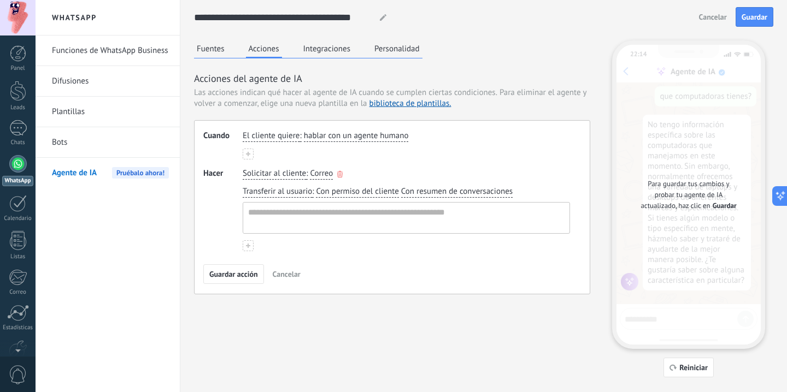
click at [326, 175] on span "Correo" at bounding box center [321, 173] width 23 height 11
click at [326, 149] on div "El cliente quiere : hablar con un agente humano" at bounding box center [406, 145] width 327 height 29
click at [295, 173] on span "Solicitar al cliente" at bounding box center [274, 173] width 63 height 11
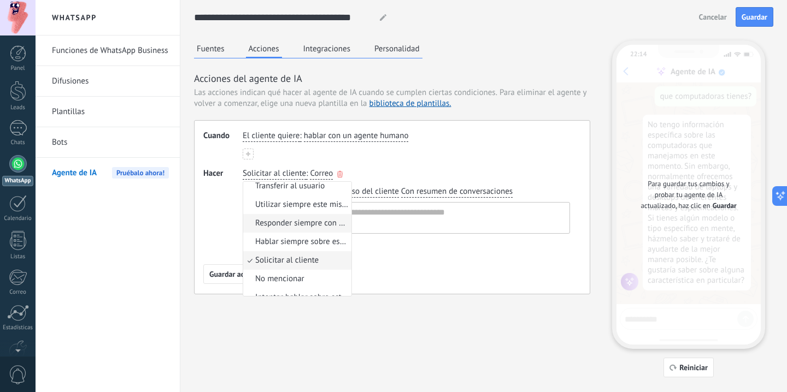
scroll to position [0, 0]
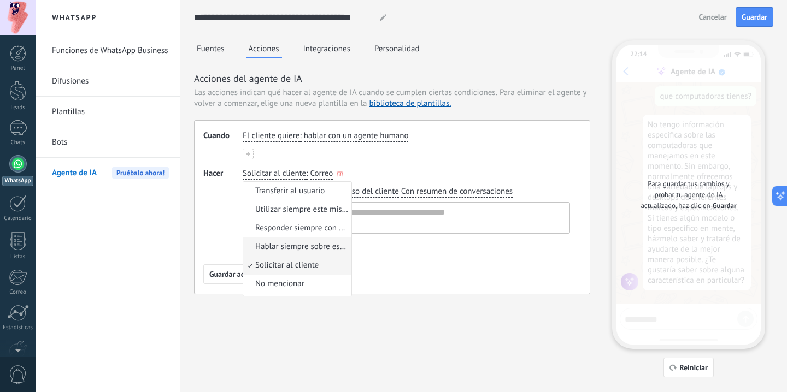
click at [297, 244] on span "Hablar siempre sobre este tema" at bounding box center [301, 247] width 93 height 11
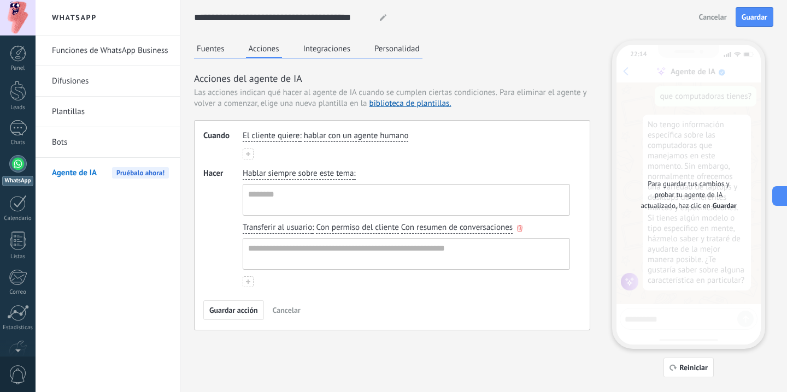
click at [521, 232] on span "button" at bounding box center [519, 229] width 5 height 8
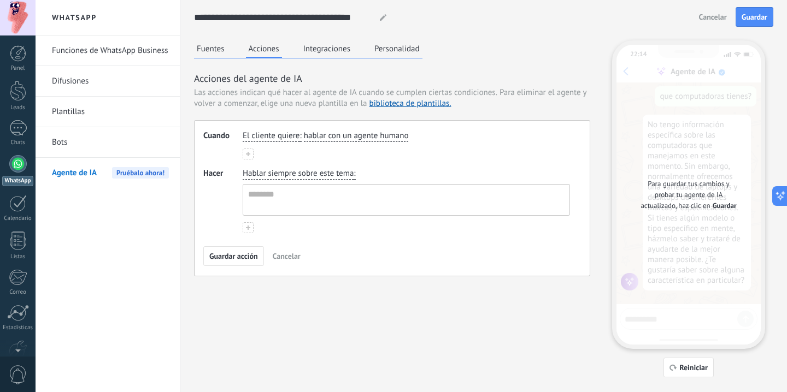
click at [333, 178] on span "Hablar siempre sobre este tema" at bounding box center [298, 173] width 111 height 11
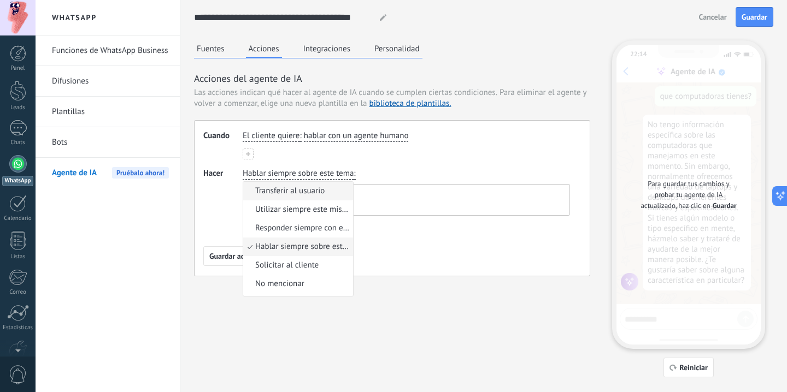
click at [307, 197] on li "Transferir al usuario" at bounding box center [298, 191] width 110 height 19
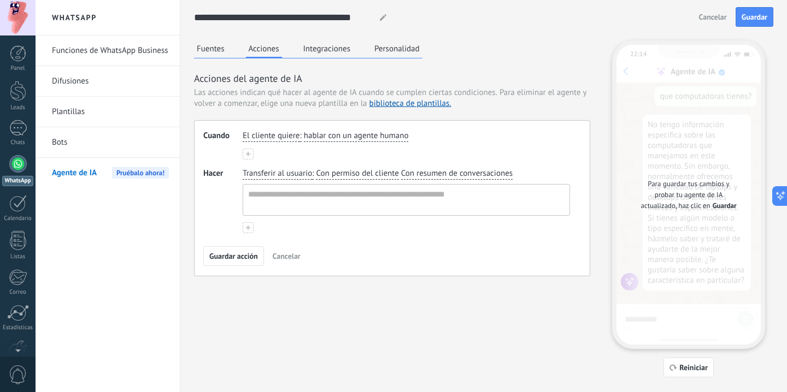
click at [435, 171] on span "Con resumen de conversaciones" at bounding box center [457, 173] width 112 height 11
click at [425, 146] on div "El cliente quiere : hablar con un agente humano" at bounding box center [406, 145] width 327 height 29
click at [384, 174] on span "Con permiso del cliente" at bounding box center [357, 173] width 83 height 11
click at [384, 207] on span "sin el permiso del cliente" at bounding box center [373, 209] width 89 height 11
click at [391, 178] on span "sin el permiso del cliente" at bounding box center [360, 173] width 89 height 11
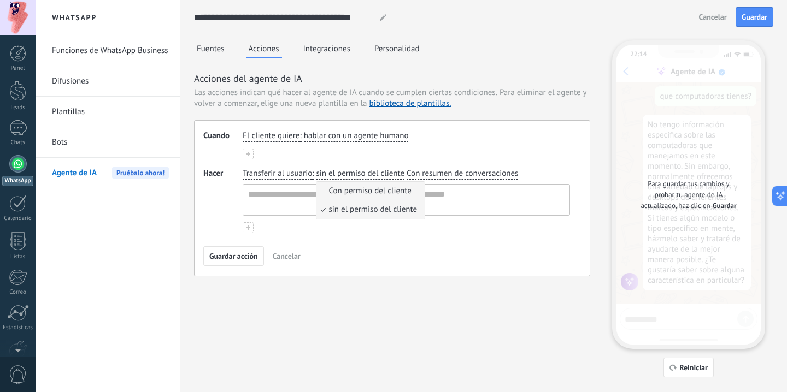
click at [383, 192] on span "Con permiso del cliente" at bounding box center [370, 191] width 83 height 11
click at [412, 174] on span "Con resumen de conversaciones" at bounding box center [457, 173] width 112 height 11
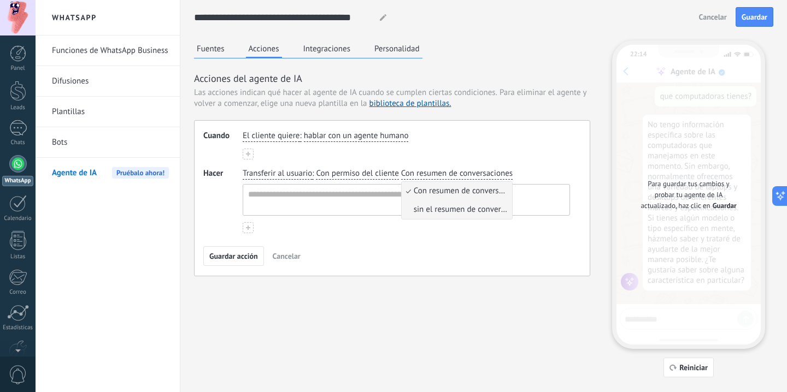
click at [445, 208] on span "sin el resumen de conversaciones" at bounding box center [461, 209] width 95 height 11
click at [459, 176] on span "sin el resumen de conversaciones" at bounding box center [460, 173] width 118 height 11
click at [454, 191] on span "Con resumen de conversaciones" at bounding box center [464, 191] width 101 height 11
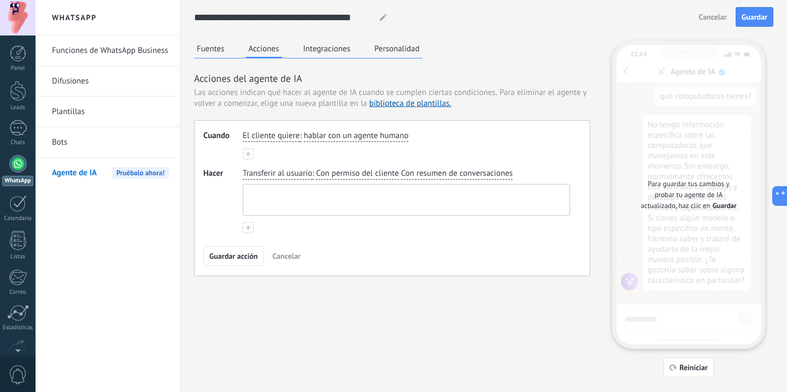
click at [447, 202] on textarea at bounding box center [405, 200] width 324 height 31
click at [663, 319] on div "Para guardar tus cambios y probar tu agente de IA actualizado, haz clic en Guar…" at bounding box center [689, 195] width 144 height 300
click at [724, 206] on span "Guardar" at bounding box center [725, 206] width 24 height 11
click at [247, 254] on span "Guardar acción" at bounding box center [233, 257] width 49 height 8
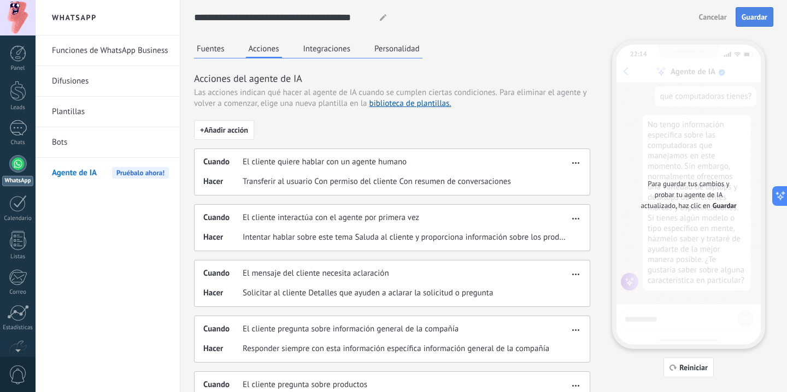
click at [756, 24] on button "Guardar" at bounding box center [755, 17] width 38 height 20
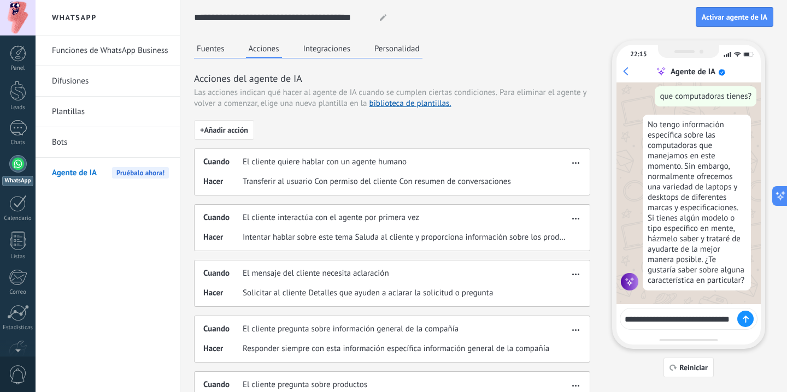
scroll to position [550, 0]
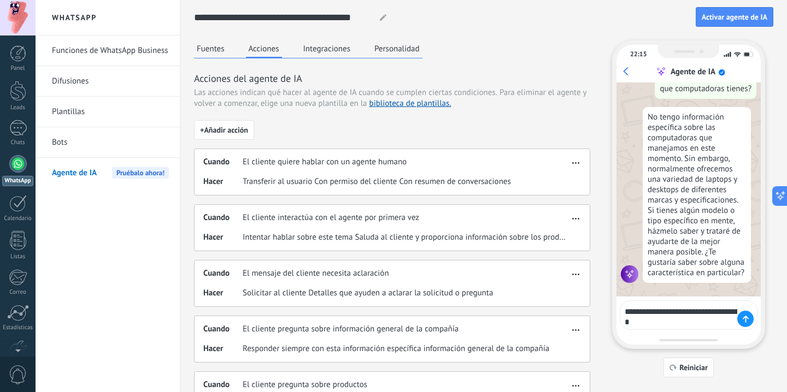
type textarea "**********"
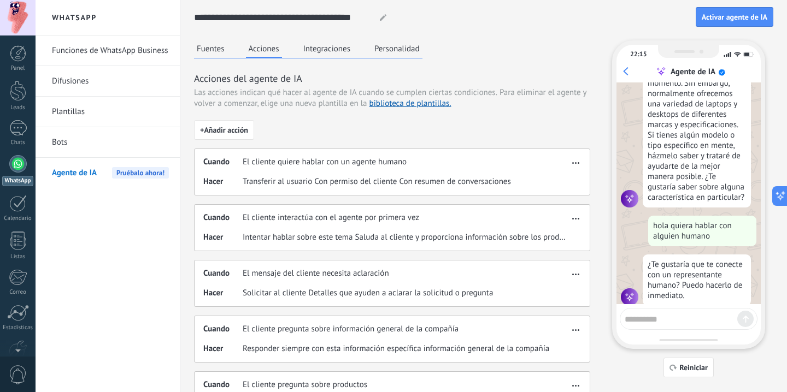
scroll to position [642, 0]
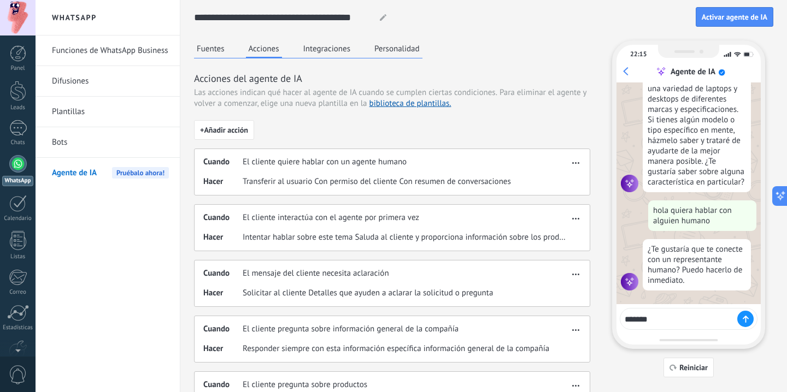
type textarea "********"
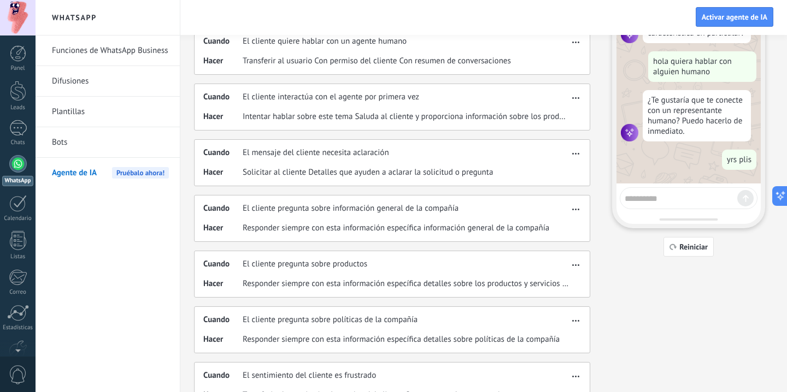
scroll to position [0, 0]
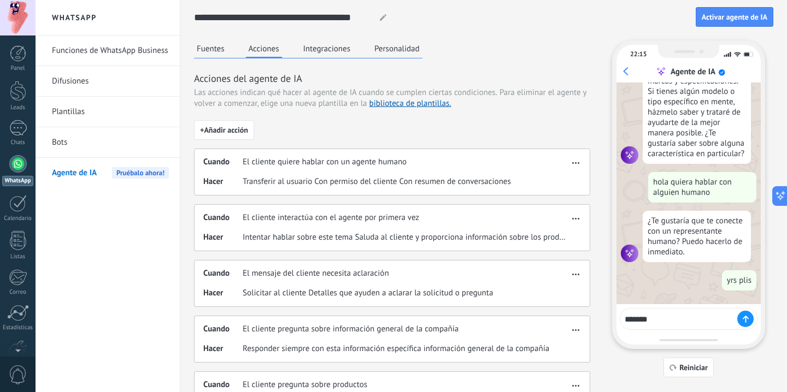
type textarea "********"
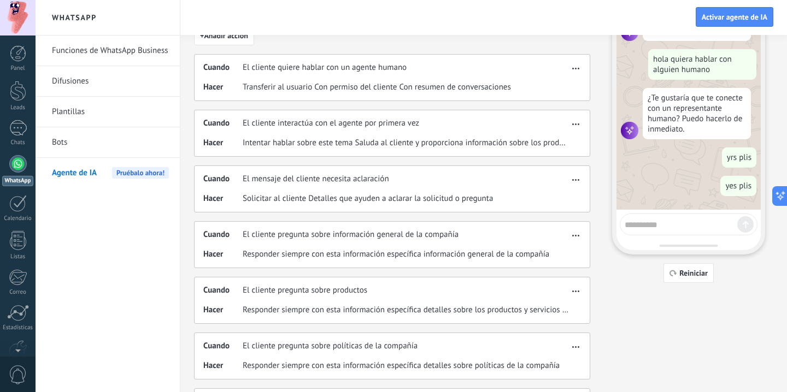
scroll to position [102, 0]
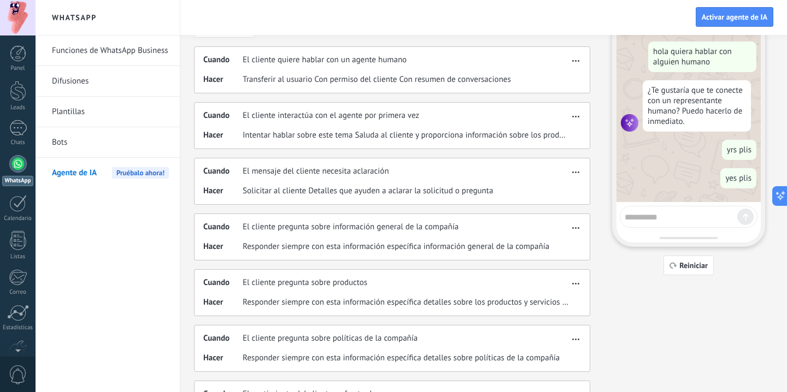
click at [573, 230] on button "button" at bounding box center [576, 226] width 13 height 13
click at [503, 248] on span "Responder siempre con esta información específica información general de la com…" at bounding box center [396, 247] width 307 height 11
click at [573, 233] on div "Cuando El cliente pregunta sobre información general de la compañía Hacer Respo…" at bounding box center [392, 237] width 396 height 47
click at [573, 230] on span "button" at bounding box center [575, 226] width 7 height 8
click at [558, 248] on span "Editar" at bounding box center [554, 244] width 21 height 11
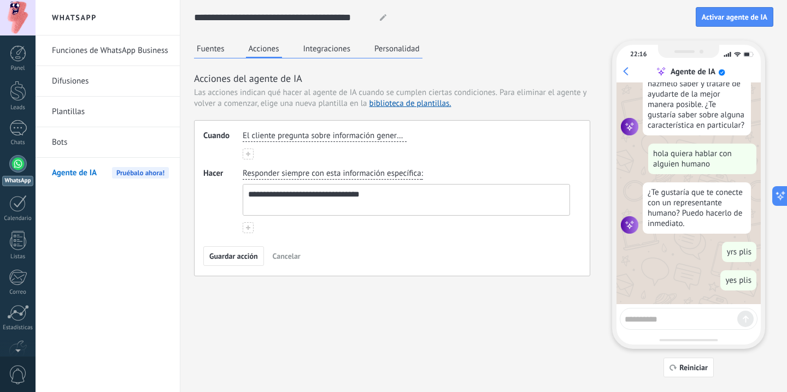
scroll to position [0, 0]
click at [400, 200] on textarea "**********" at bounding box center [405, 200] width 324 height 31
drag, startPoint x: 398, startPoint y: 199, endPoint x: 224, endPoint y: 191, distance: 175.1
click at [224, 191] on div "**********" at bounding box center [392, 200] width 378 height 65
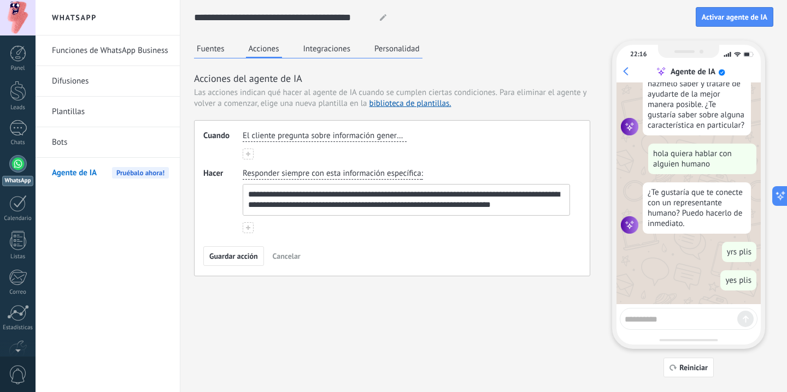
scroll to position [5, 0]
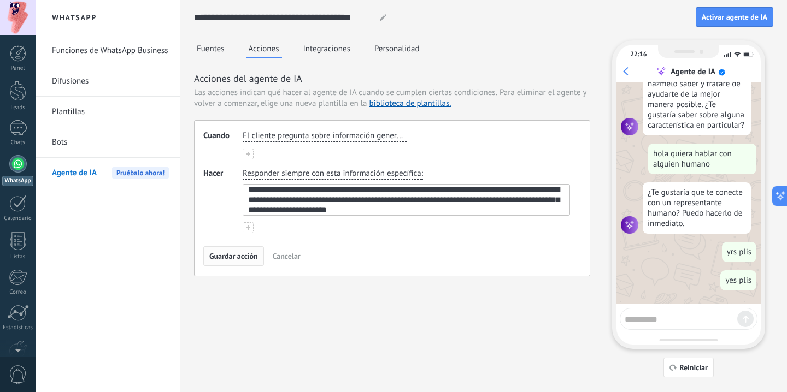
type textarea "**********"
click at [244, 257] on span "Guardar acción" at bounding box center [233, 257] width 49 height 8
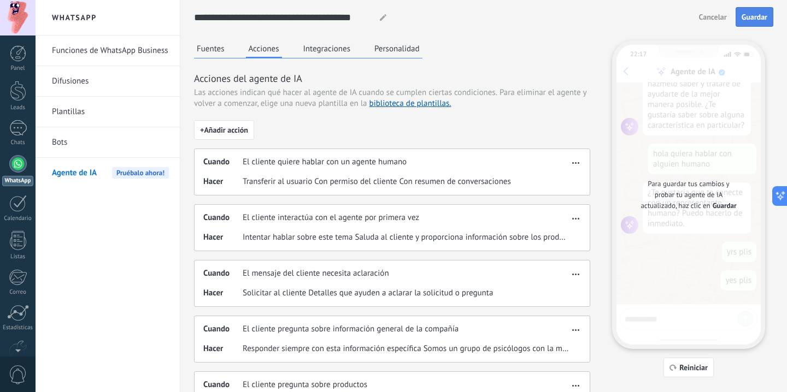
click at [763, 13] on span "Guardar" at bounding box center [755, 17] width 26 height 8
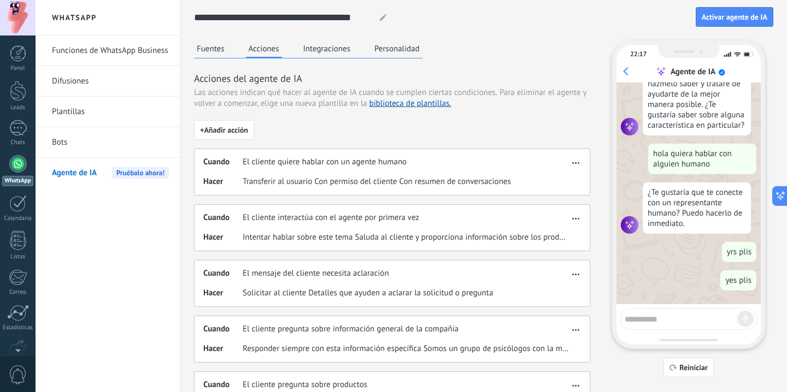
click at [695, 320] on textarea at bounding box center [681, 318] width 113 height 14
type textarea "**********"
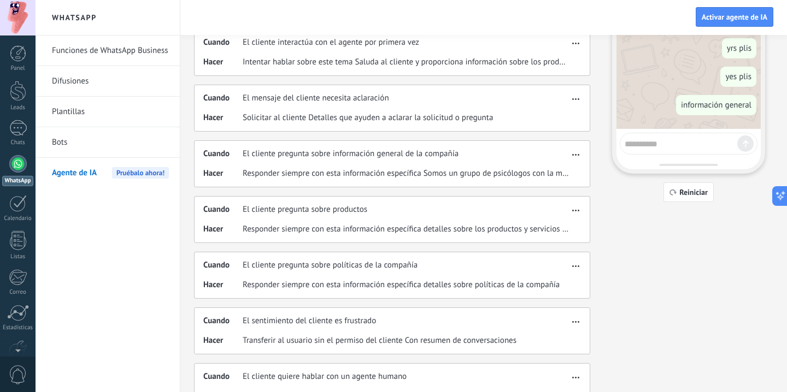
scroll to position [174, 0]
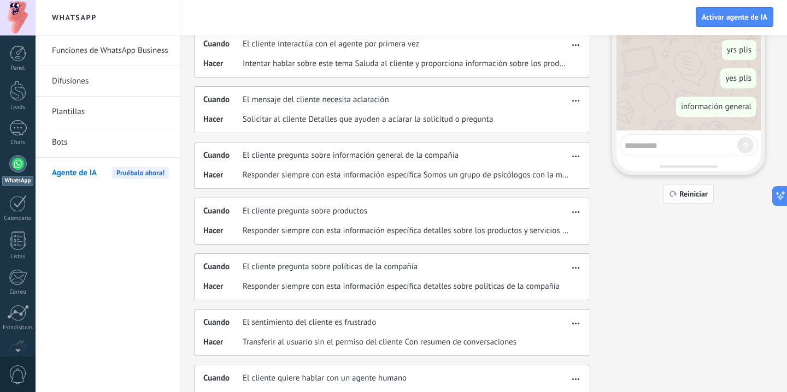
click at [689, 198] on span "Reiniciar" at bounding box center [693, 194] width 28 height 8
click at [671, 151] on div at bounding box center [689, 145] width 138 height 22
click at [666, 146] on textarea at bounding box center [681, 144] width 113 height 14
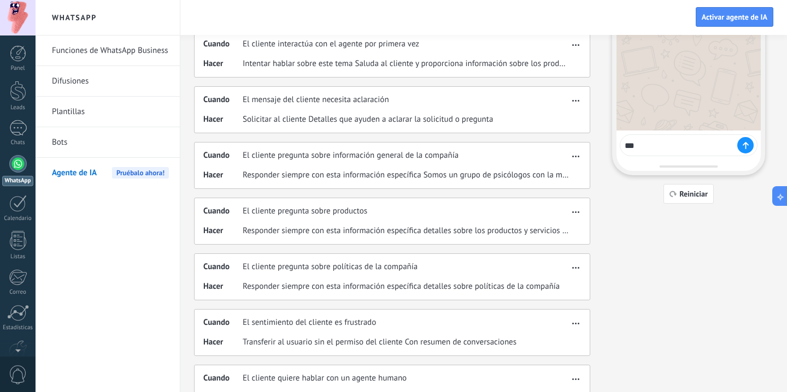
type textarea "****"
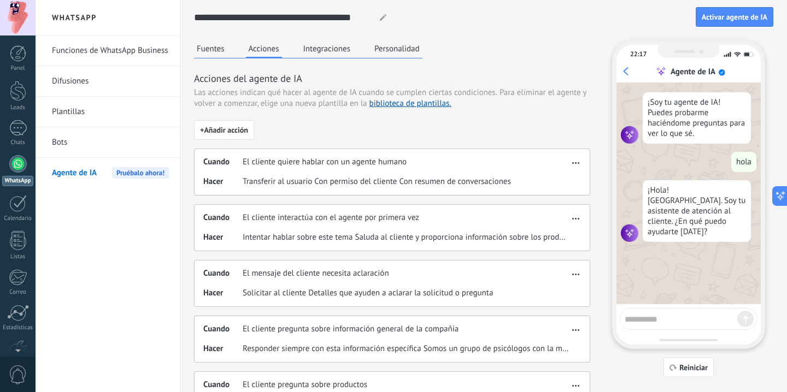
click at [674, 322] on textarea at bounding box center [681, 318] width 113 height 14
type textarea "**********"
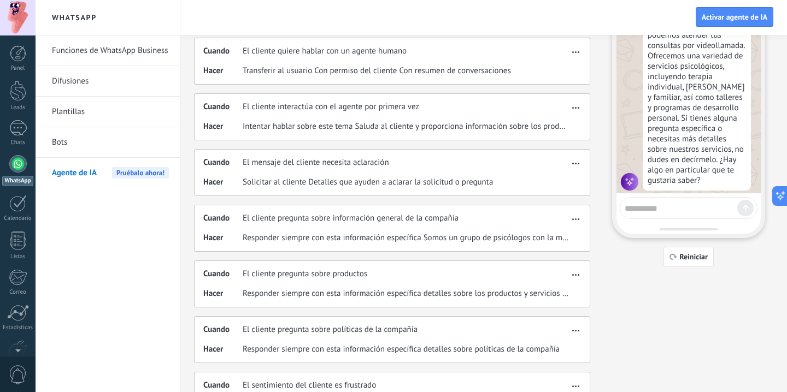
scroll to position [114, 0]
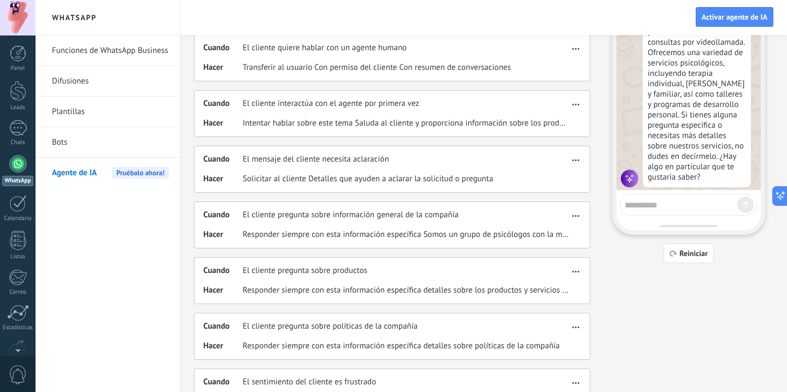
click at [575, 215] on span "button" at bounding box center [575, 214] width 7 height 8
click at [556, 231] on span "Editar" at bounding box center [554, 232] width 21 height 11
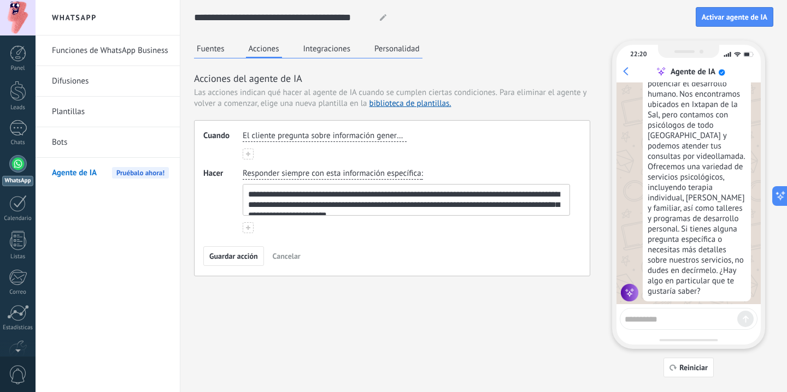
click at [247, 227] on use at bounding box center [248, 228] width 4 height 4
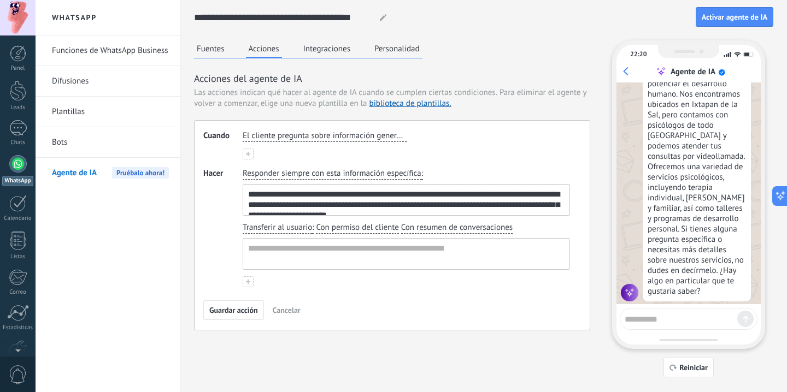
click at [247, 153] on icon at bounding box center [248, 154] width 4 height 4
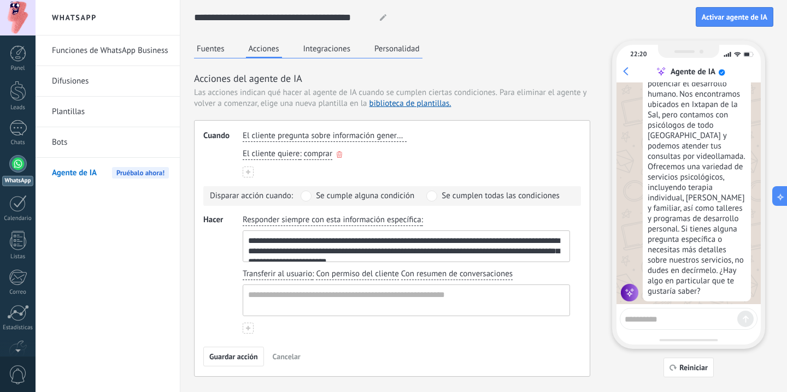
click at [343, 157] on div "El cliente quiere : comprar" at bounding box center [407, 154] width 332 height 16
click at [341, 157] on icon "button" at bounding box center [339, 154] width 5 height 7
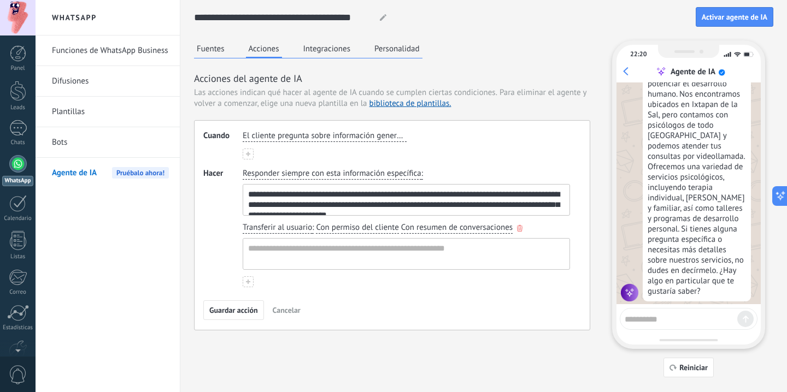
click at [277, 232] on span "Transferir al usuario" at bounding box center [277, 227] width 69 height 11
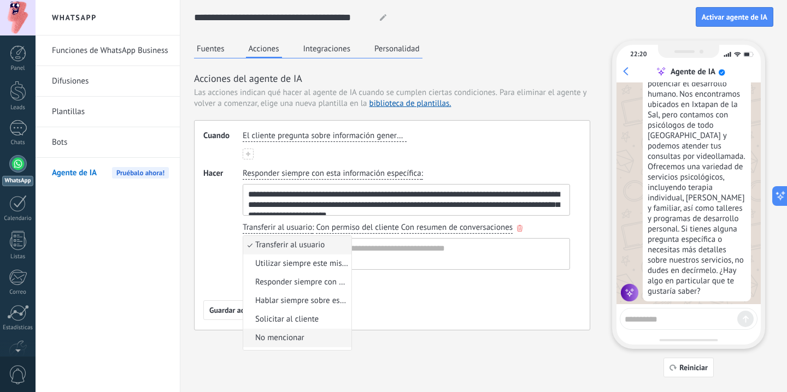
click at [278, 335] on span "No mencionar" at bounding box center [279, 338] width 49 height 11
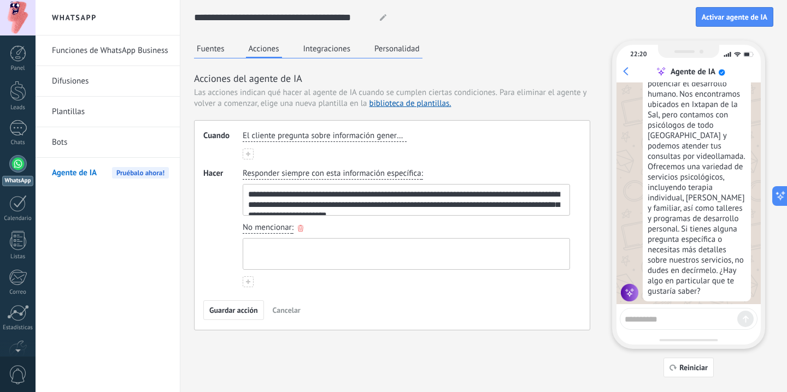
click at [284, 244] on textarea at bounding box center [405, 254] width 324 height 31
type textarea "**********"
click at [254, 282] on div "**********" at bounding box center [406, 227] width 327 height 119
click at [250, 282] on button at bounding box center [248, 282] width 11 height 11
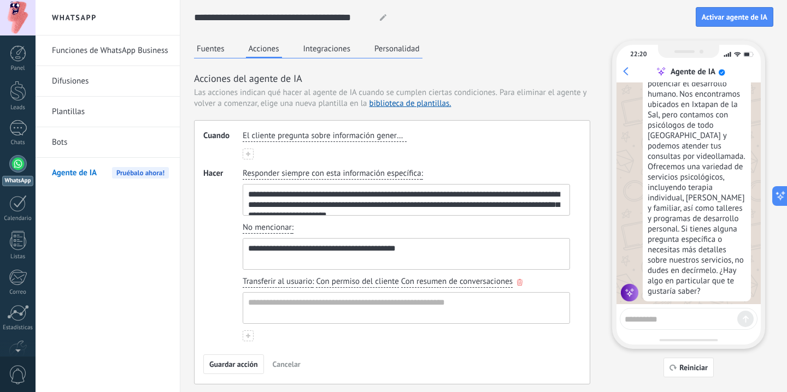
click at [268, 281] on span "Transferir al usuario" at bounding box center [277, 282] width 69 height 11
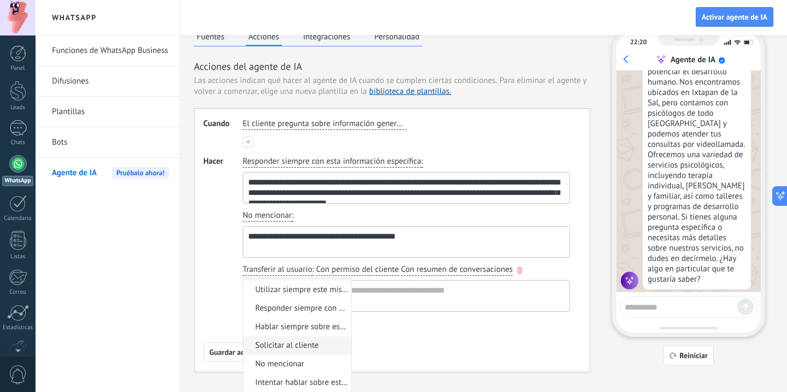
scroll to position [13, 0]
click at [279, 385] on span "Intentar hablar sobre este tema" at bounding box center [301, 382] width 93 height 11
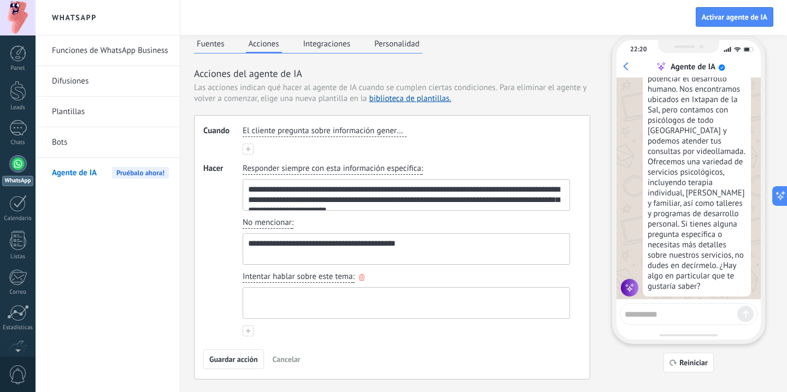
click at [318, 304] on textarea at bounding box center [405, 303] width 324 height 31
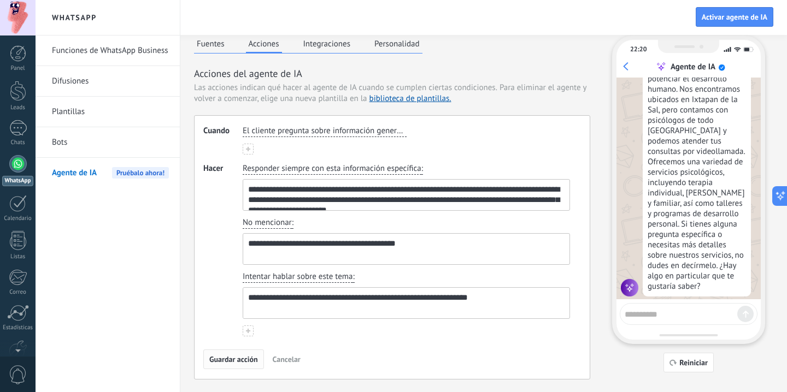
type textarea "**********"
click at [250, 357] on span "Guardar acción" at bounding box center [233, 360] width 49 height 8
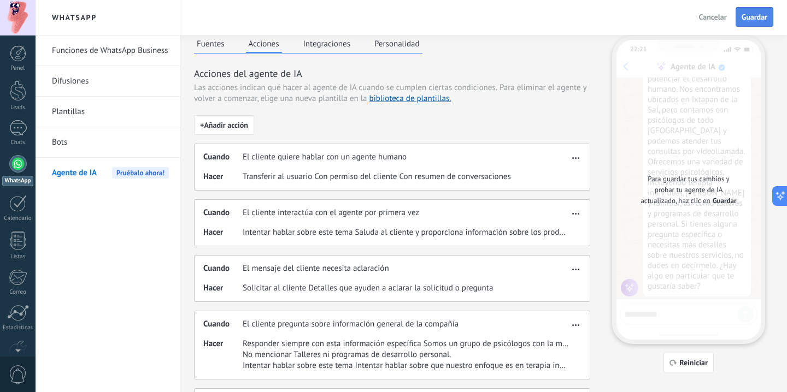
click at [757, 21] on span "Guardar" at bounding box center [755, 17] width 26 height 8
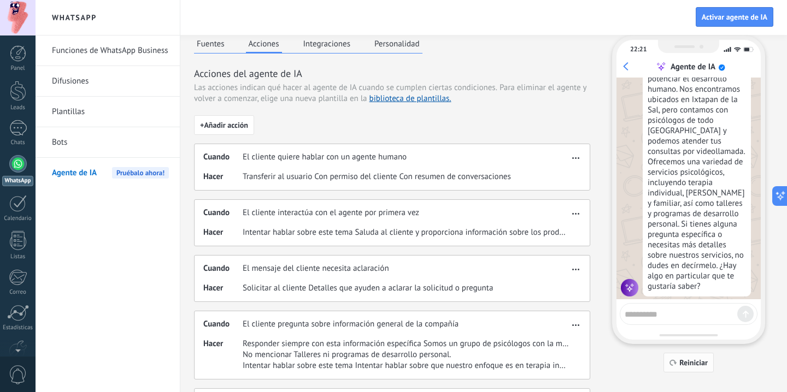
click at [694, 365] on span "Reiniciar" at bounding box center [693, 363] width 28 height 8
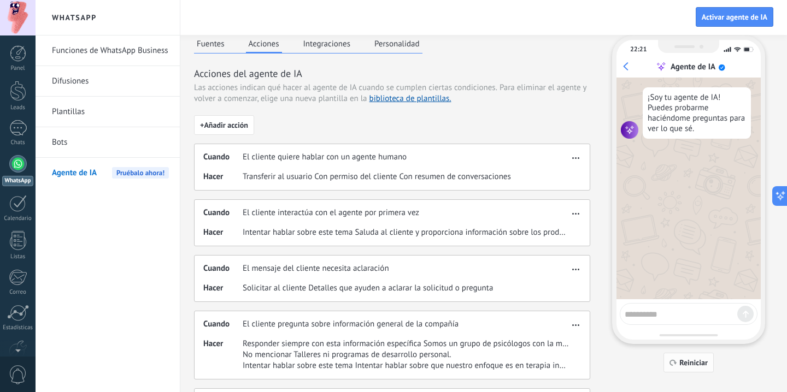
scroll to position [0, 0]
click at [687, 316] on textarea at bounding box center [681, 313] width 113 height 14
type textarea "*"
type textarea "**********"
click at [690, 313] on textarea at bounding box center [681, 313] width 113 height 14
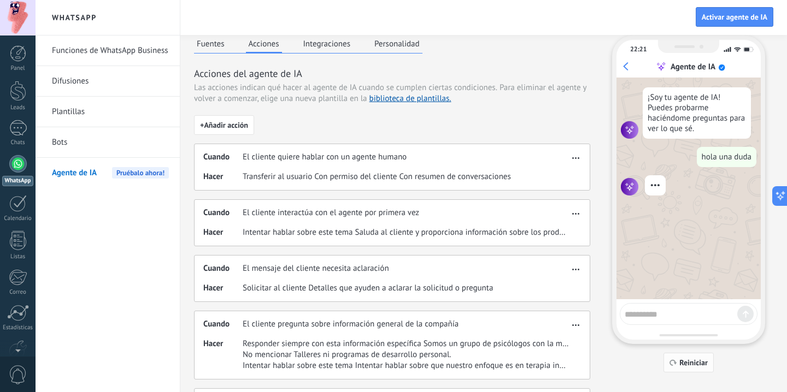
click at [679, 366] on span "Reiniciar" at bounding box center [689, 363] width 38 height 8
click at [671, 309] on textarea at bounding box center [681, 313] width 113 height 14
type textarea "****"
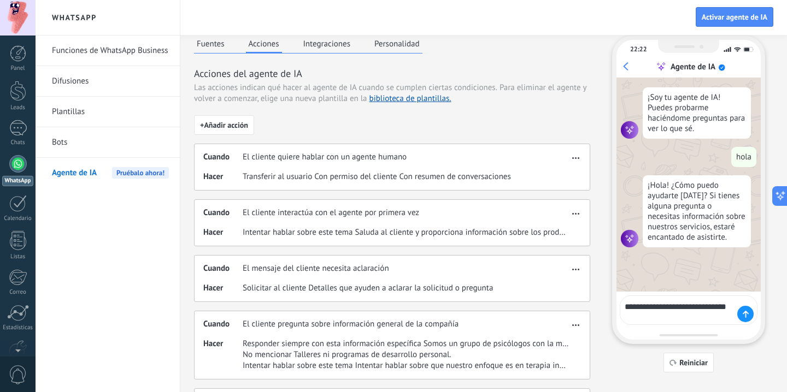
type textarea "**********"
